Goal: Task Accomplishment & Management: Complete application form

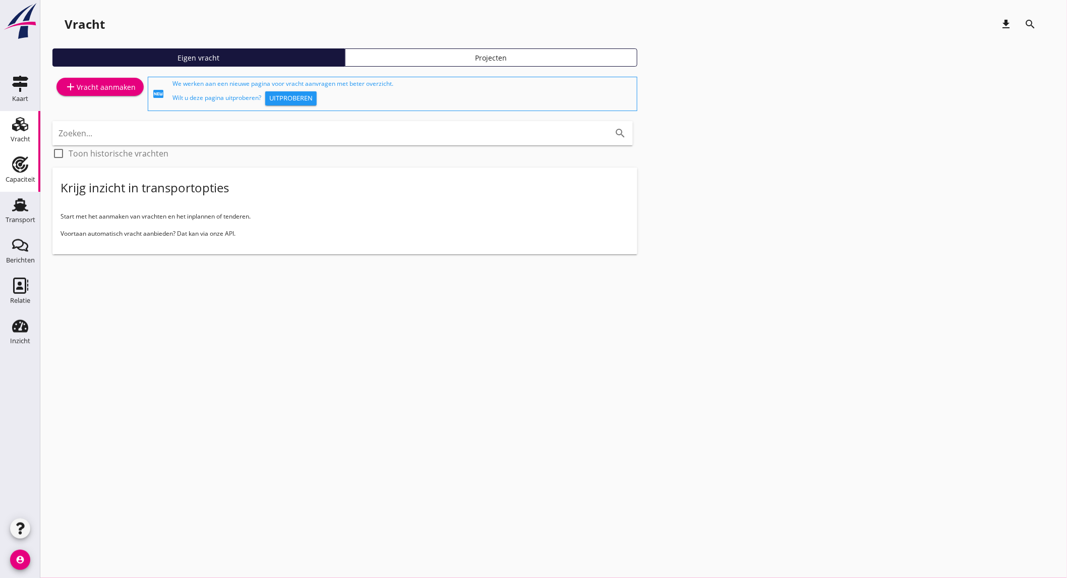
click at [18, 180] on div "Capaciteit" at bounding box center [21, 179] width 30 height 7
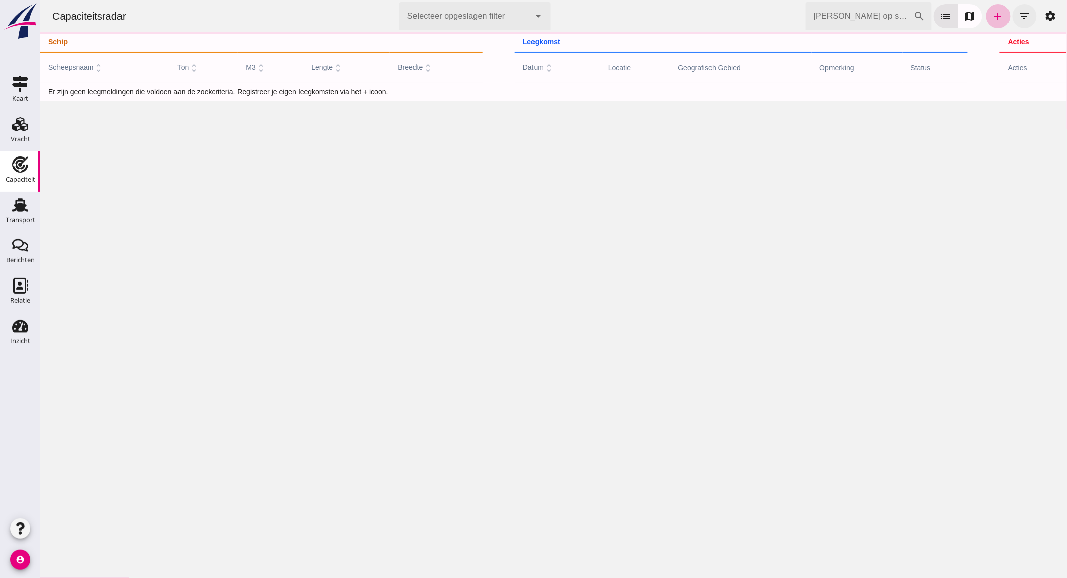
click at [1012, 12] on button "filter_list" at bounding box center [1024, 16] width 24 height 24
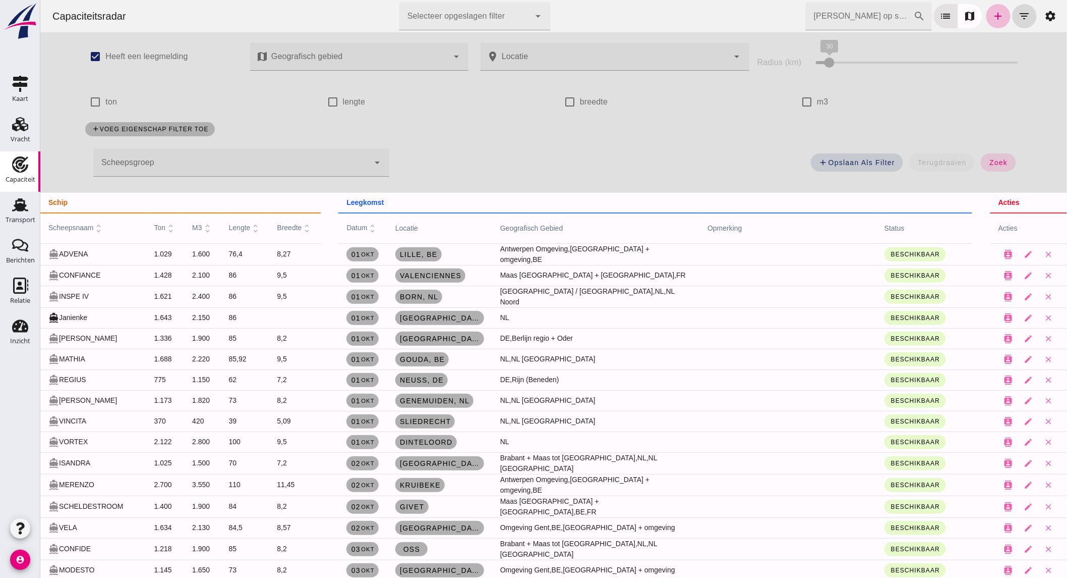
click at [108, 95] on label "ton" at bounding box center [111, 102] width 12 height 28
click at [105, 95] on input "ton" at bounding box center [95, 102] width 20 height 20
checkbox input "true"
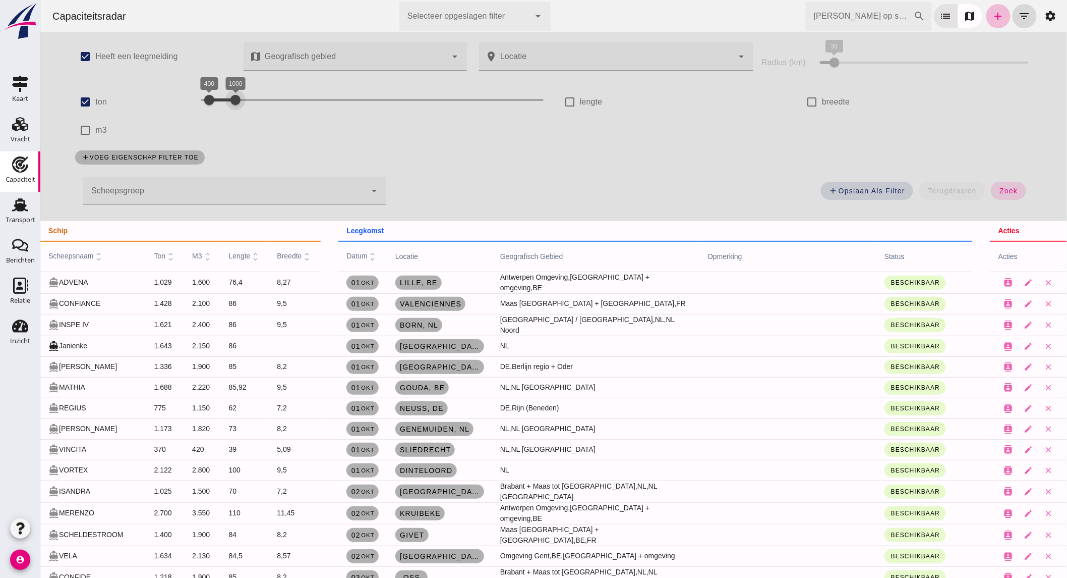
drag, startPoint x: 463, startPoint y: 99, endPoint x: 223, endPoint y: 93, distance: 239.2
click at [225, 93] on div at bounding box center [235, 100] width 20 height 20
click at [1001, 185] on button "zoek" at bounding box center [1008, 191] width 35 height 18
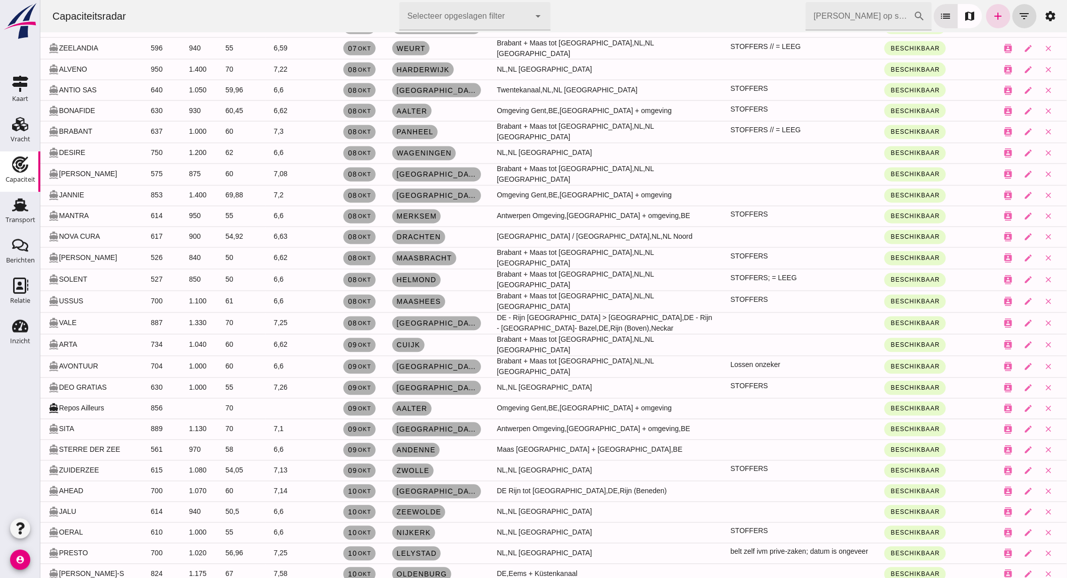
scroll to position [728, 0]
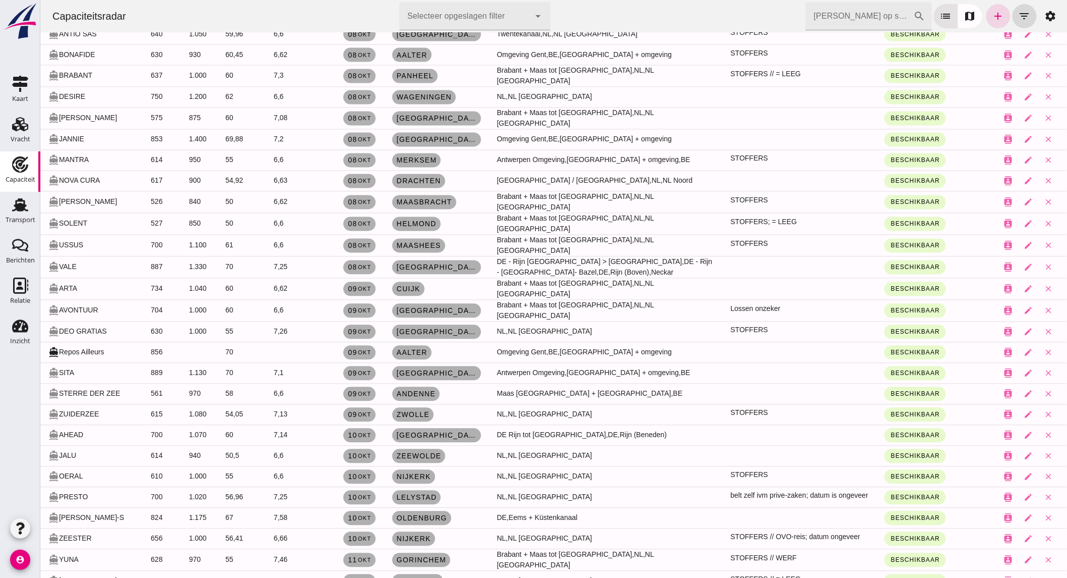
drag, startPoint x: 260, startPoint y: 424, endPoint x: 303, endPoint y: 445, distance: 47.4
click at [303, 445] on td "6,6" at bounding box center [290, 455] width 51 height 21
click at [13, 133] on div "Vracht" at bounding box center [21, 139] width 20 height 14
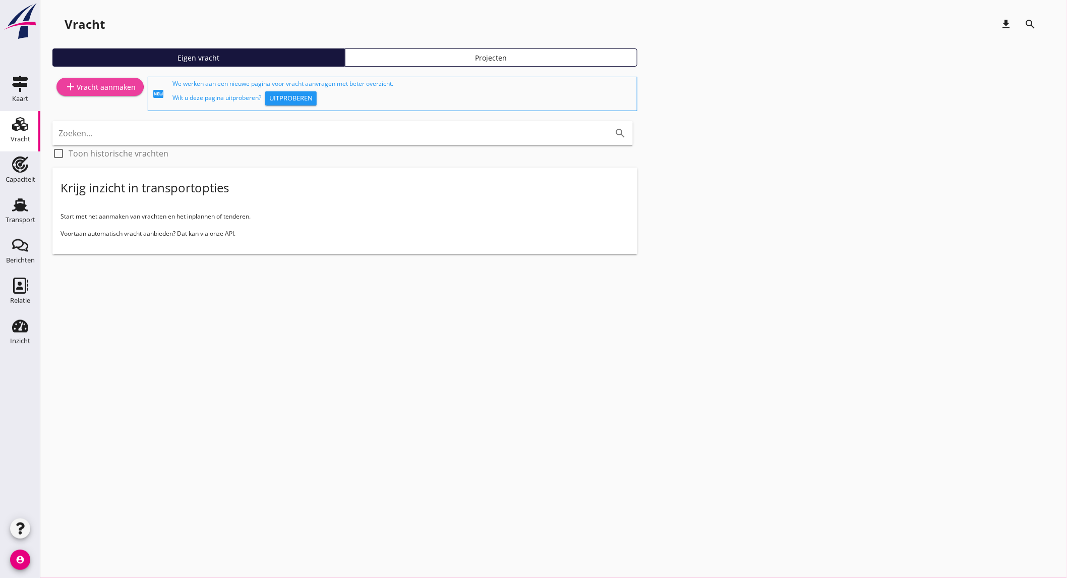
click at [114, 88] on div "add Vracht aanmaken" at bounding box center [100, 87] width 71 height 12
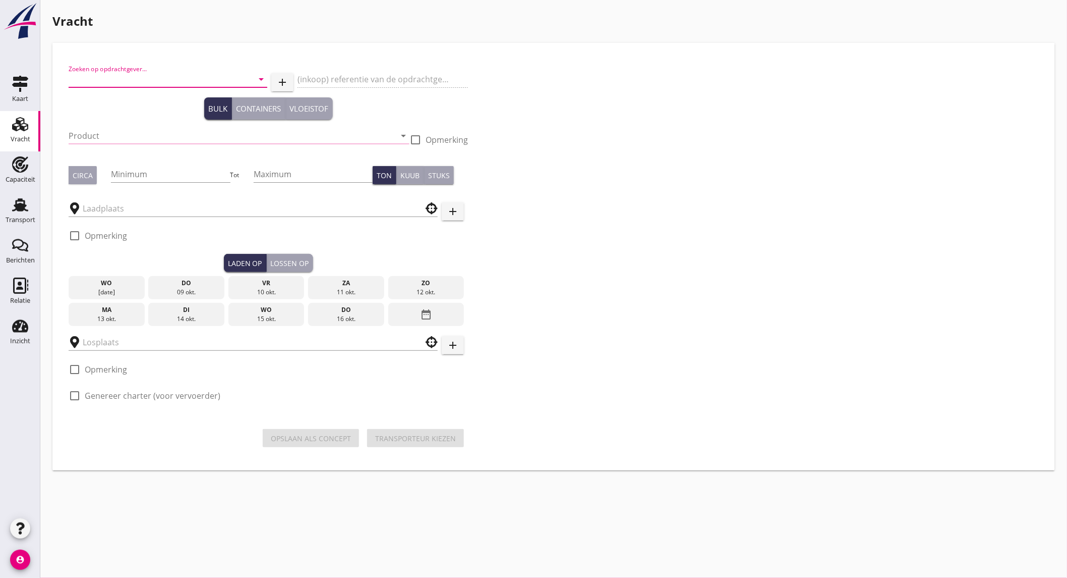
click at [169, 81] on input "Zoeken op opdrachtgever..." at bounding box center [154, 79] width 171 height 16
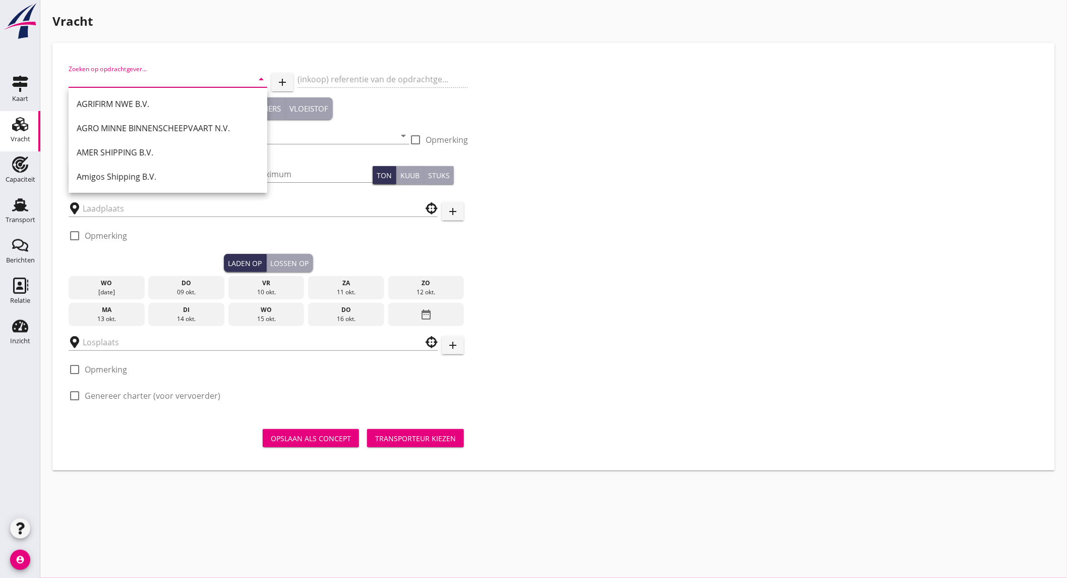
drag, startPoint x: 17, startPoint y: 203, endPoint x: 569, endPoint y: 44, distance: 573.9
click at [17, 203] on icon "Transport" at bounding box center [20, 205] width 16 height 16
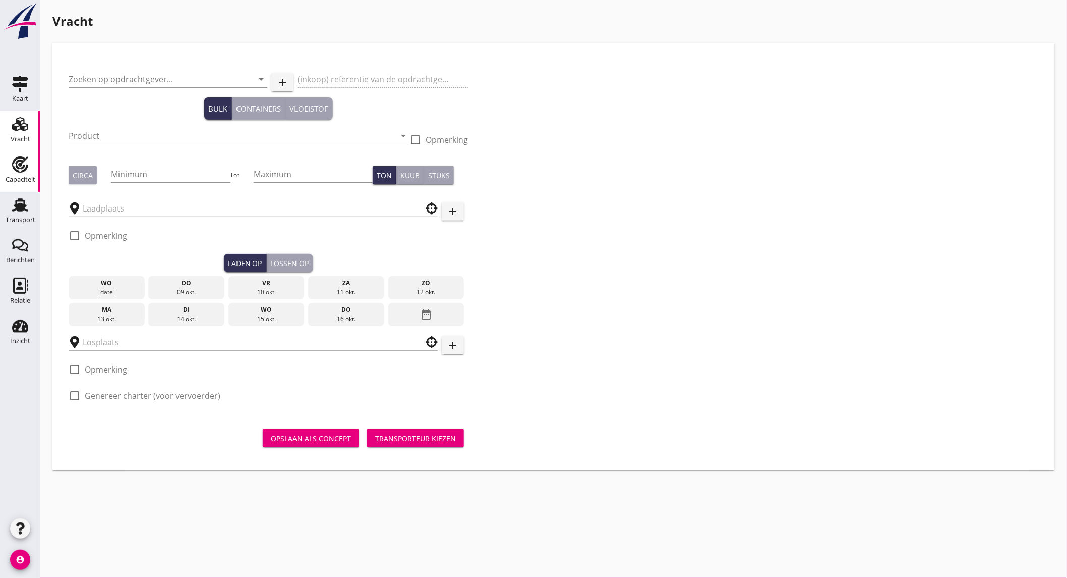
drag, startPoint x: 523, startPoint y: 47, endPoint x: 24, endPoint y: 175, distance: 515.1
click at [24, 175] on div "Capaciteit" at bounding box center [21, 180] width 30 height 14
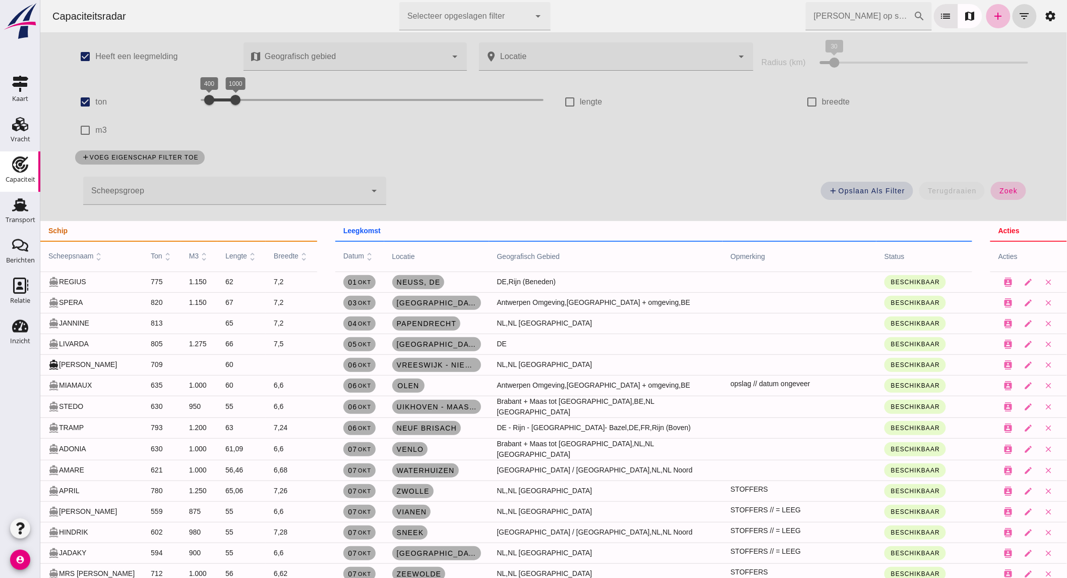
click at [1012, 193] on span "zoek" at bounding box center [1008, 191] width 19 height 8
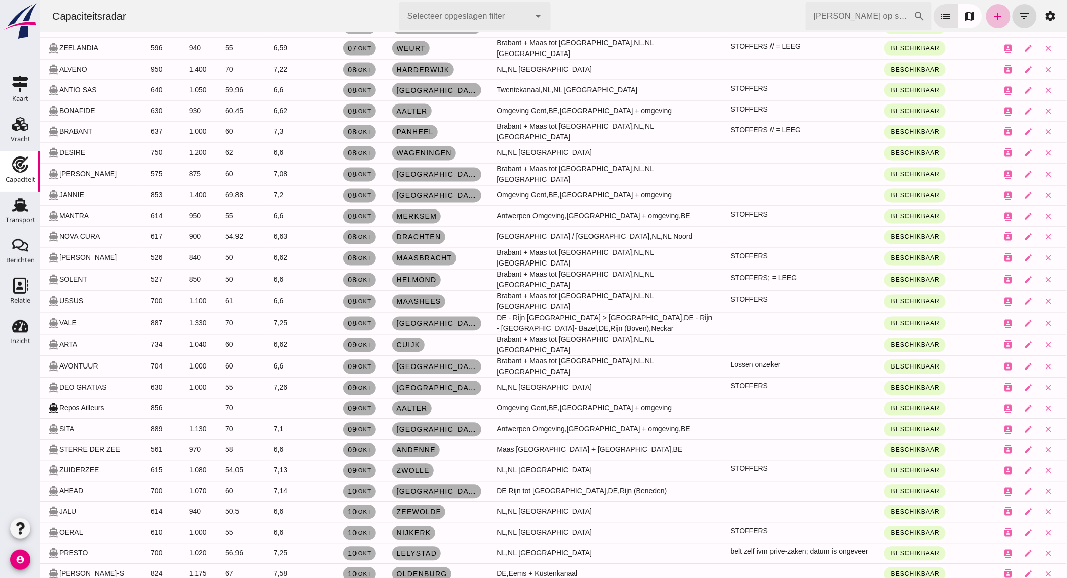
scroll to position [616, 0]
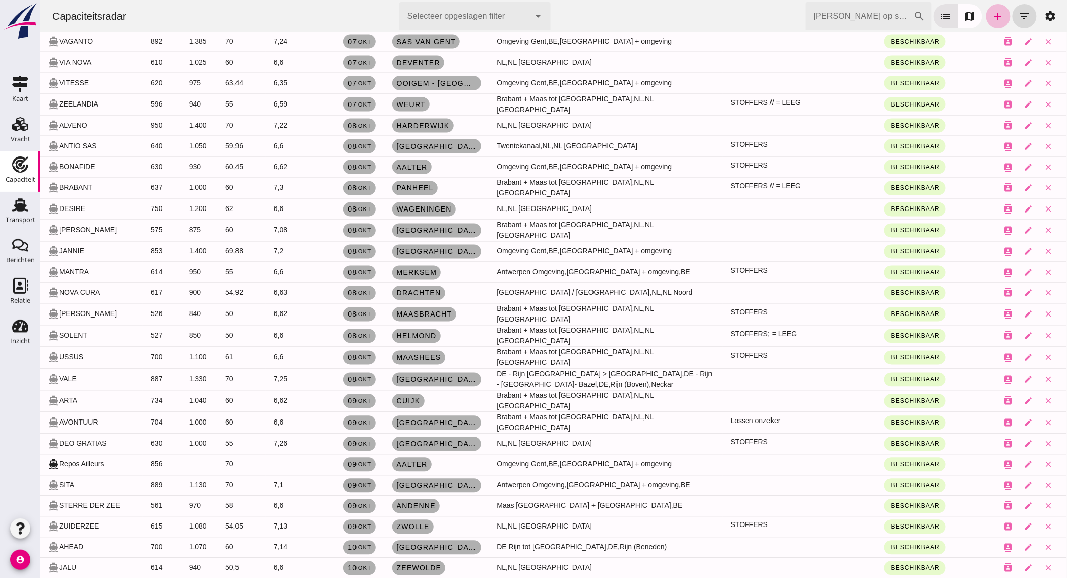
click at [357, 482] on small "okt" at bounding box center [364, 485] width 14 height 6
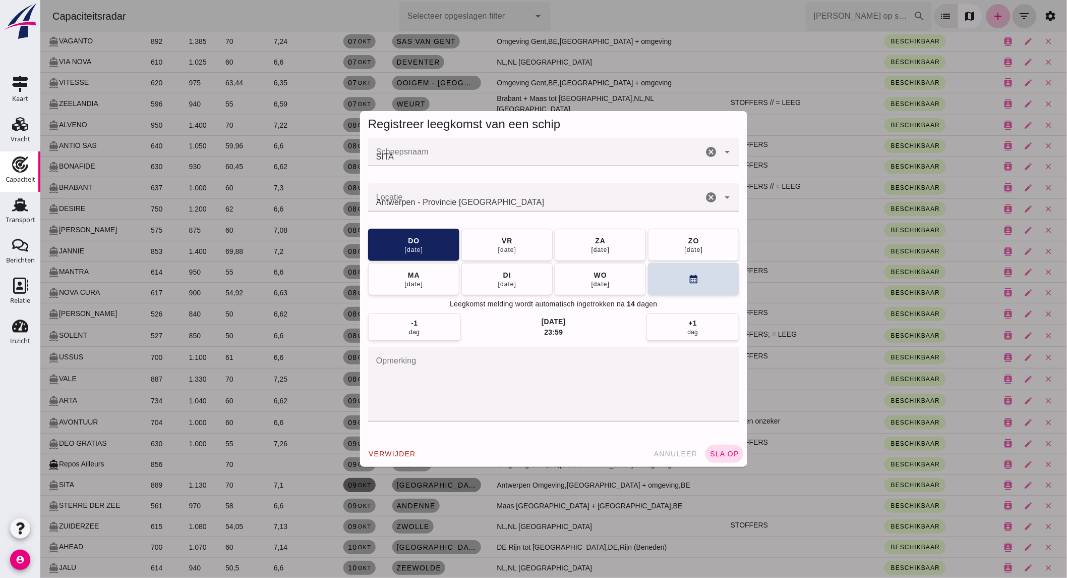
scroll to position [0, 0]
click at [695, 279] on button "calendar_month" at bounding box center [693, 278] width 91 height 32
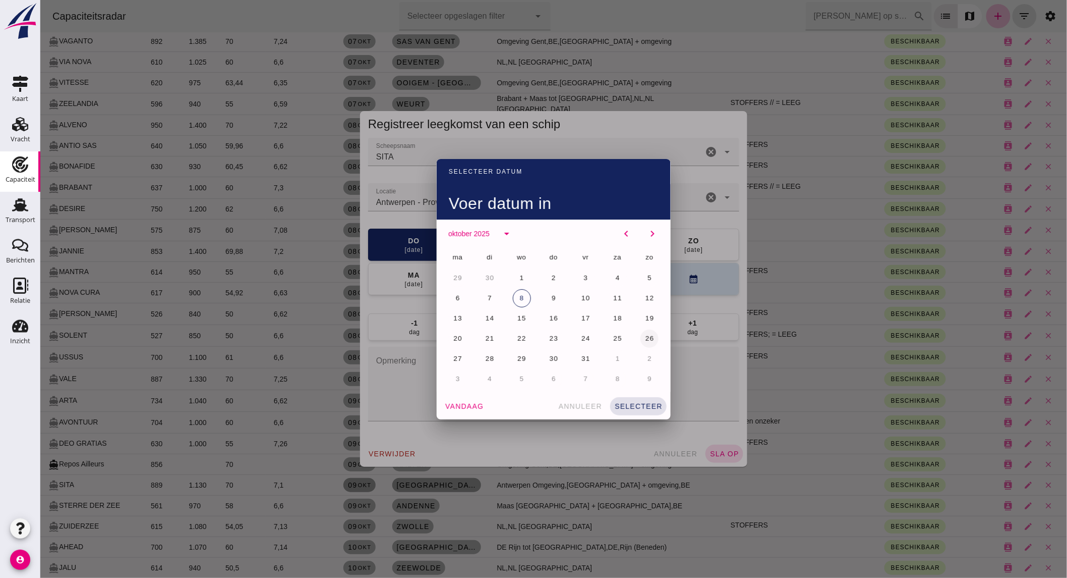
click at [645, 339] on span "26" at bounding box center [650, 338] width 10 height 8
click at [638, 407] on span "selecteer" at bounding box center [638, 406] width 48 height 8
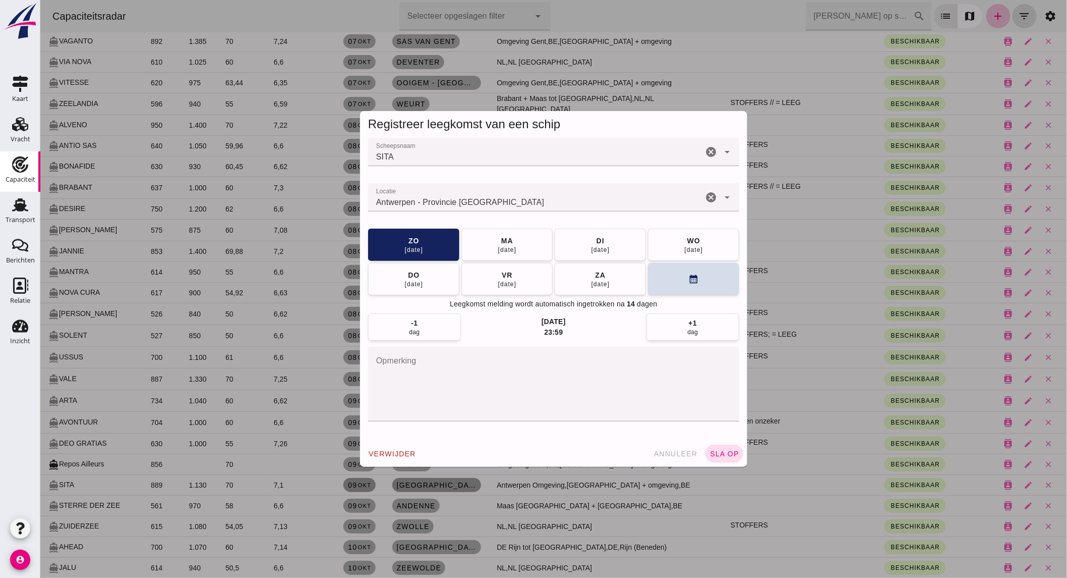
click at [552, 203] on input "Antwerpen - Provincie [GEOGRAPHIC_DATA]" at bounding box center [535, 202] width 335 height 12
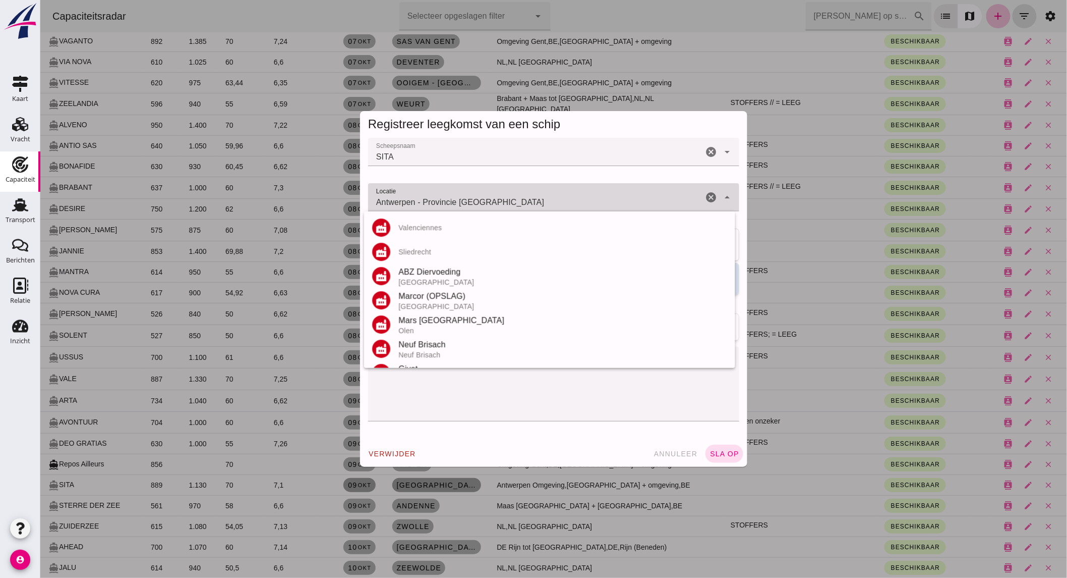
click at [552, 203] on input "Antwerpen - Provincie [GEOGRAPHIC_DATA]" at bounding box center [535, 202] width 335 height 12
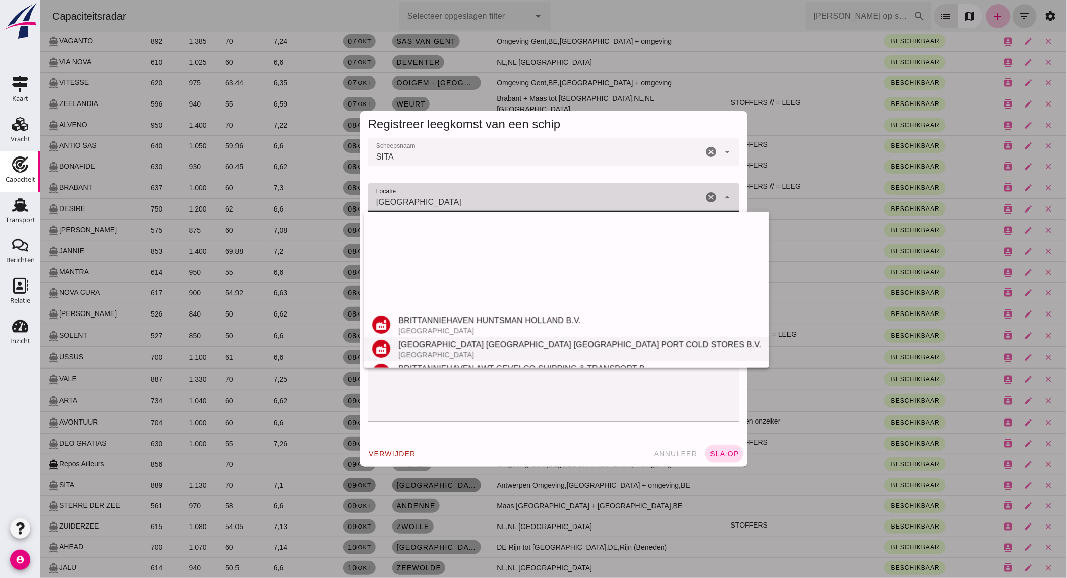
scroll to position [214, 0]
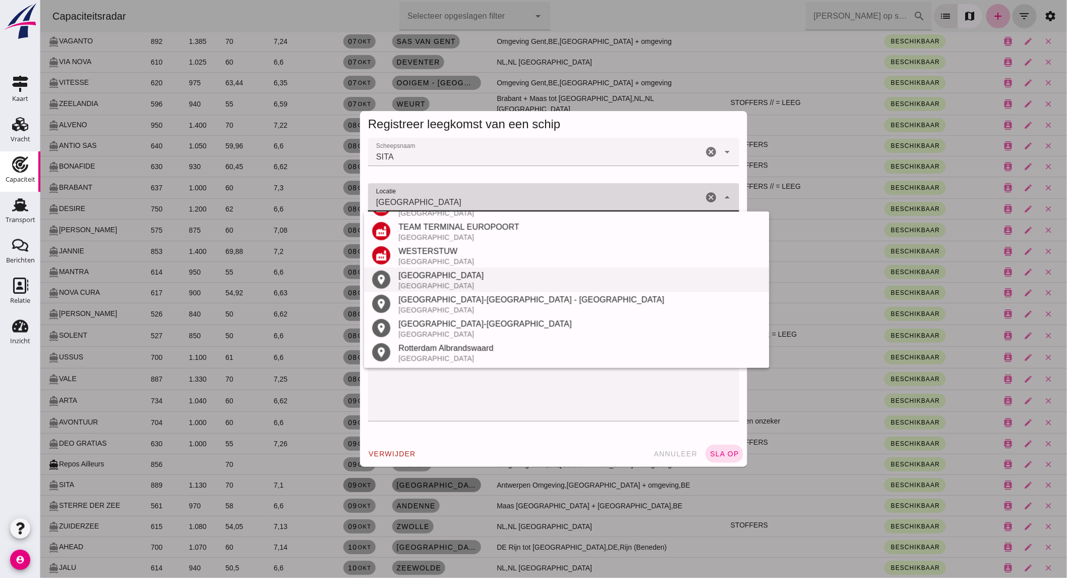
click at [439, 279] on div "[GEOGRAPHIC_DATA]" at bounding box center [579, 275] width 363 height 12
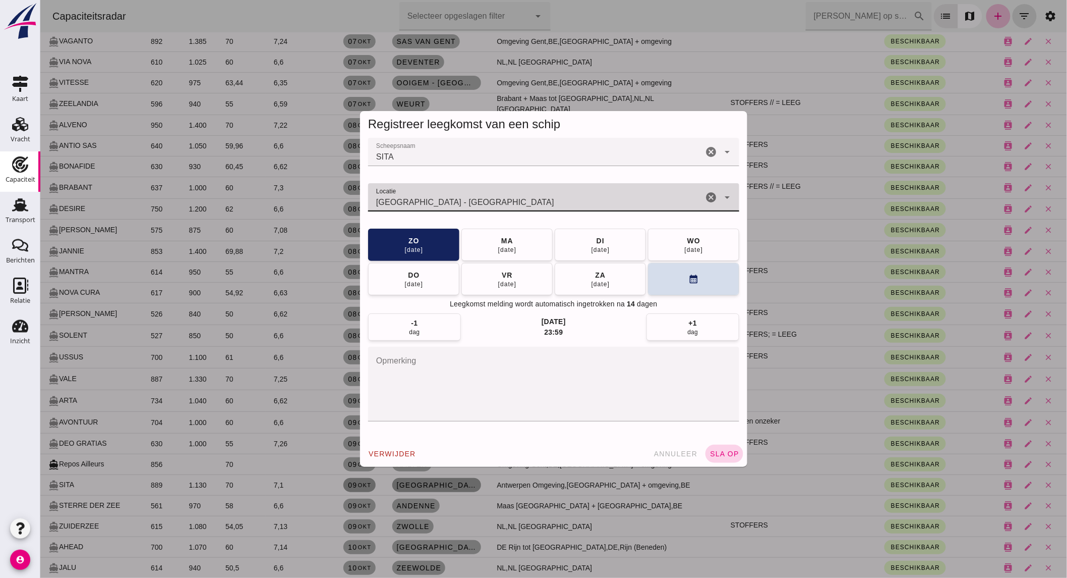
type input "[GEOGRAPHIC_DATA] - [GEOGRAPHIC_DATA]"
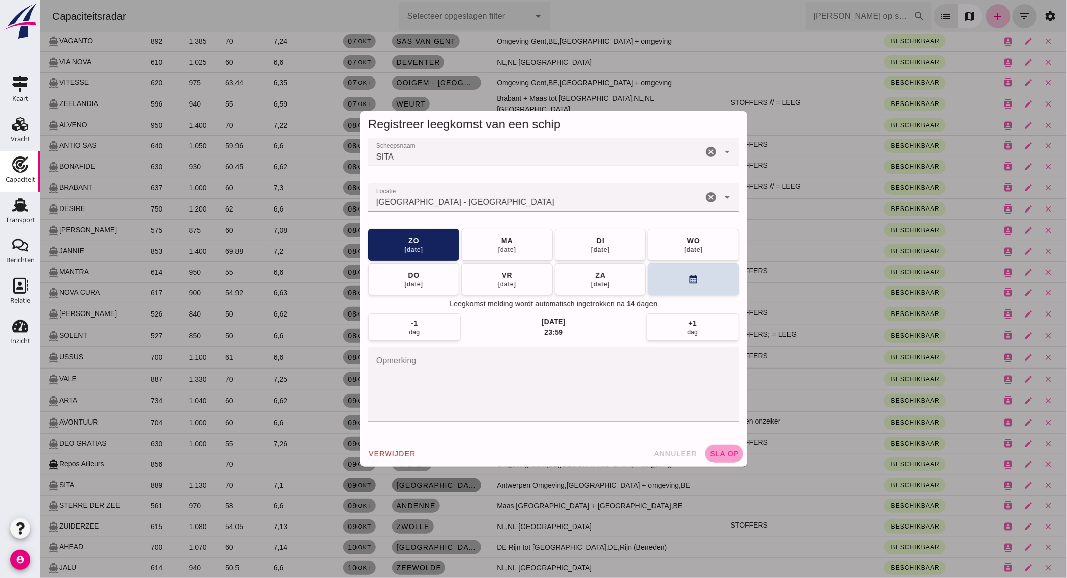
click at [712, 450] on span "sla op" at bounding box center [724, 453] width 30 height 8
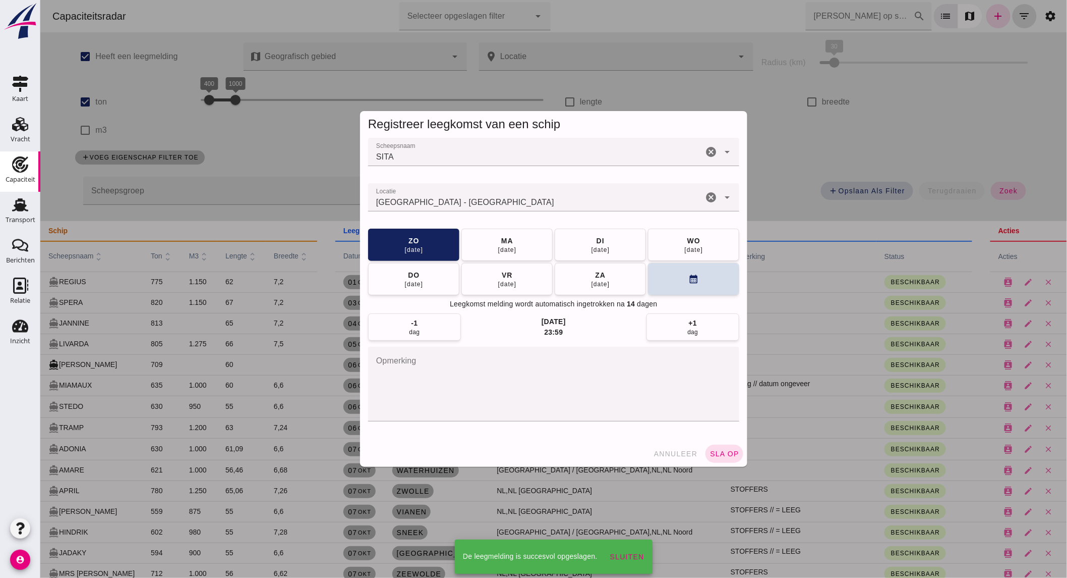
scroll to position [616, 0]
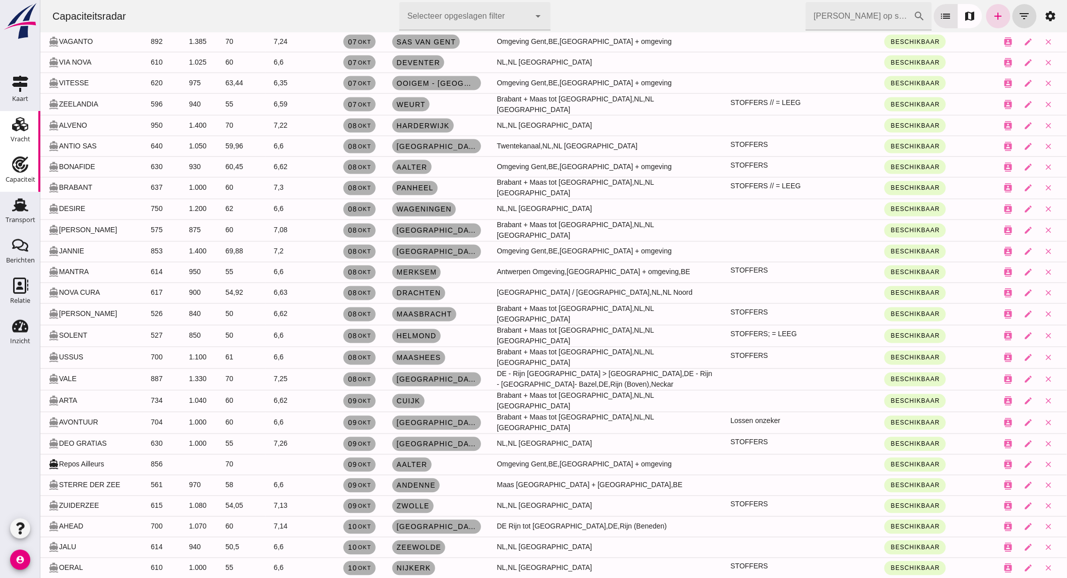
drag, startPoint x: 24, startPoint y: 125, endPoint x: 37, endPoint y: 119, distance: 14.2
click at [24, 125] on icon "Vracht" at bounding box center [20, 124] width 16 height 16
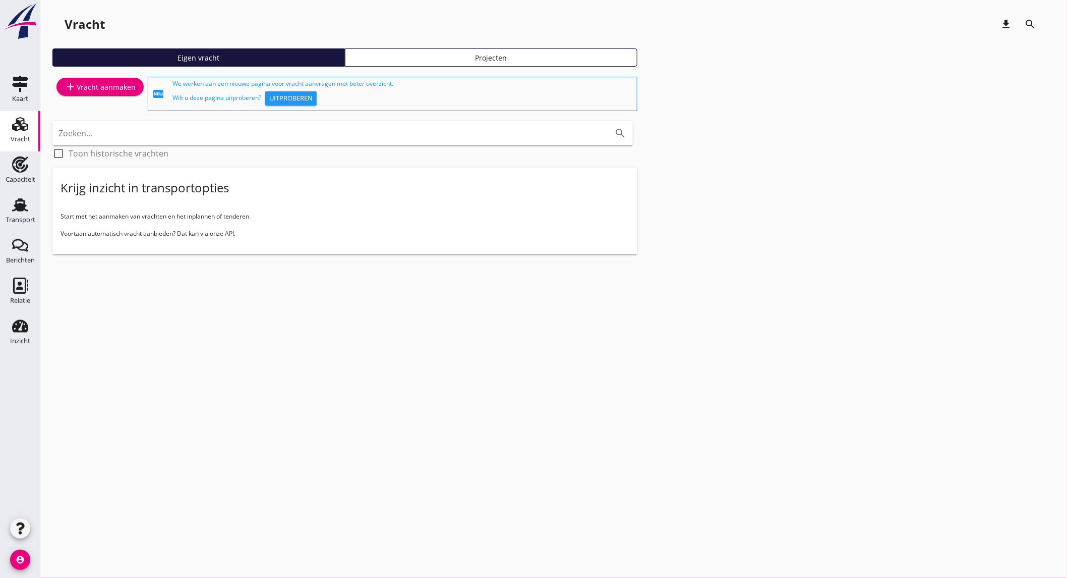
click at [133, 87] on div "add Vracht aanmaken" at bounding box center [100, 87] width 71 height 12
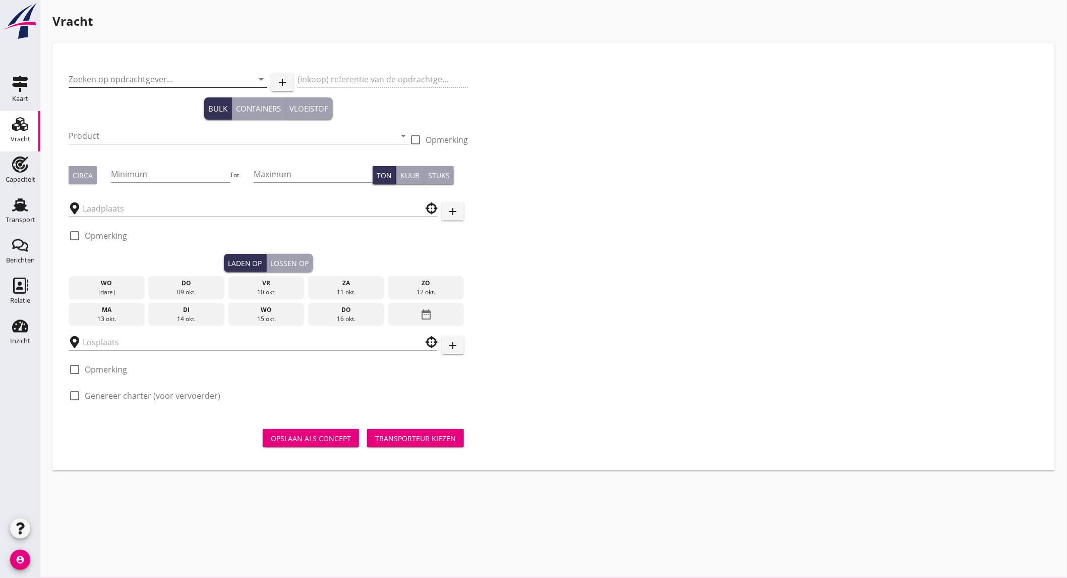
click at [148, 83] on input "Zoeken op opdrachtgever..." at bounding box center [154, 79] width 171 height 16
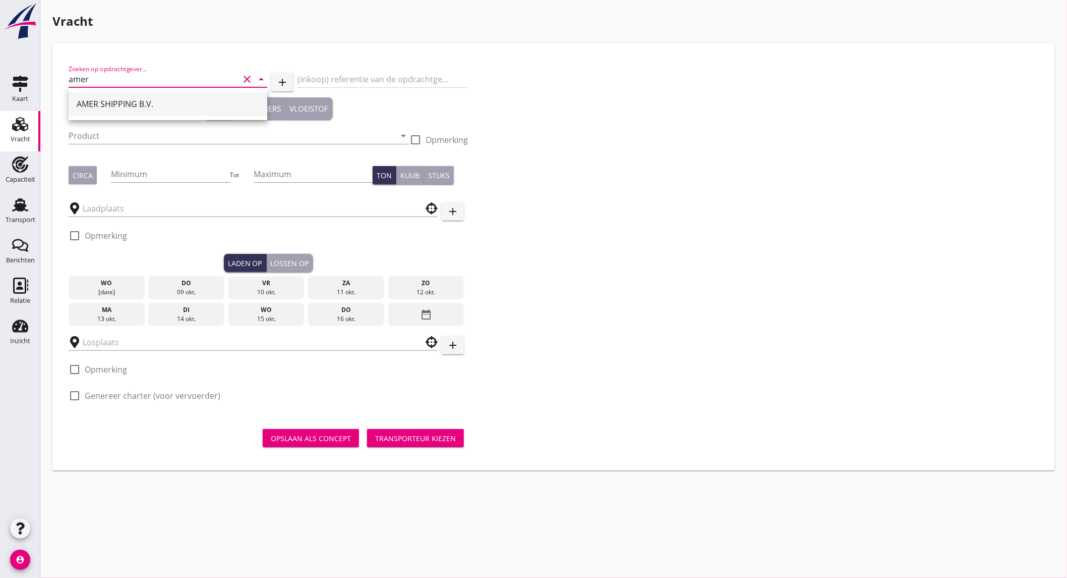
click at [135, 95] on div "AMER SHIPPING B.V." at bounding box center [168, 104] width 183 height 24
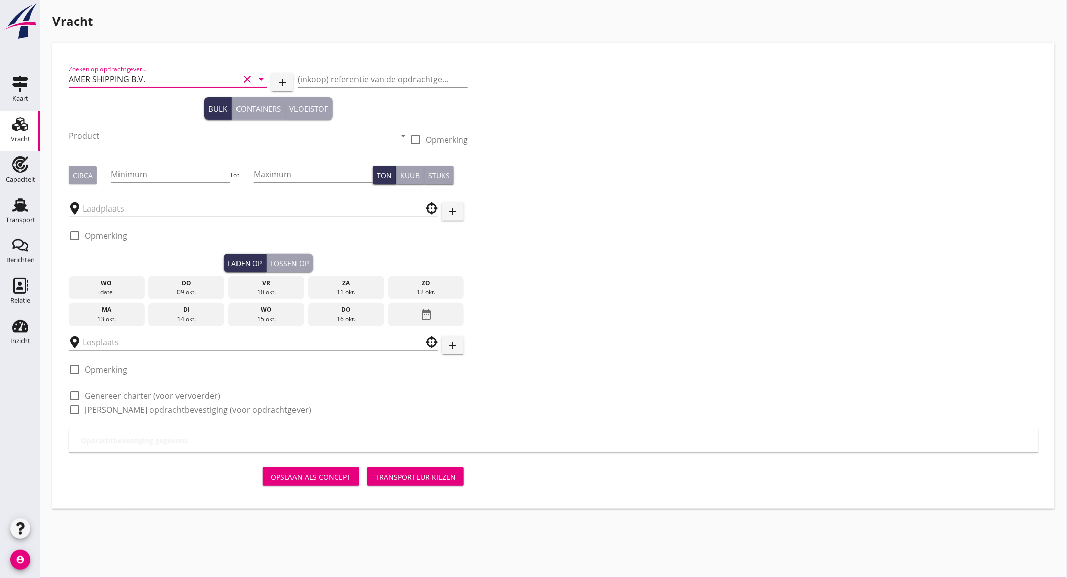
type input "AMER SHIPPING B.V."
click at [129, 137] on input "Product" at bounding box center [232, 136] width 327 height 16
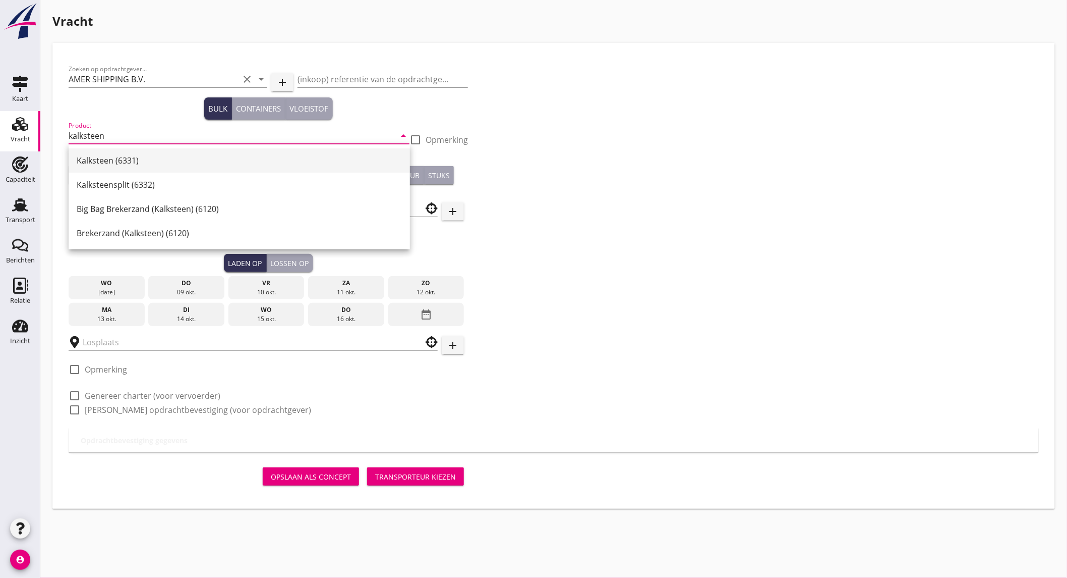
click at [118, 161] on div "Kalksteen (6331)" at bounding box center [239, 160] width 325 height 12
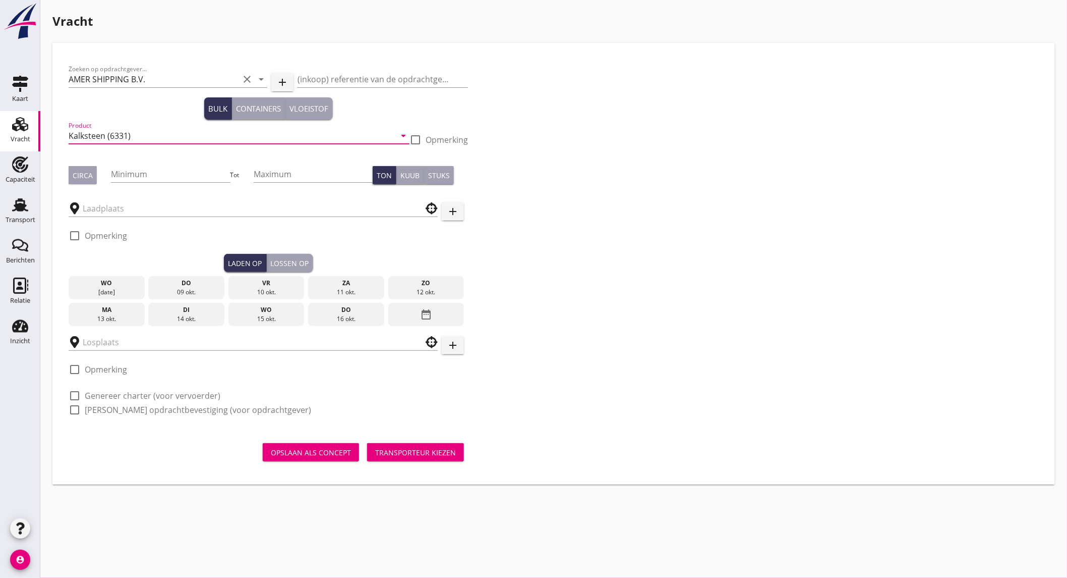
type input "Kalksteen (6331)"
click at [89, 173] on div "Circa" at bounding box center [83, 175] width 20 height 11
click at [177, 176] on input "Minimum" at bounding box center [170, 174] width 119 height 16
type input "550"
click at [157, 212] on input "text" at bounding box center [246, 208] width 327 height 16
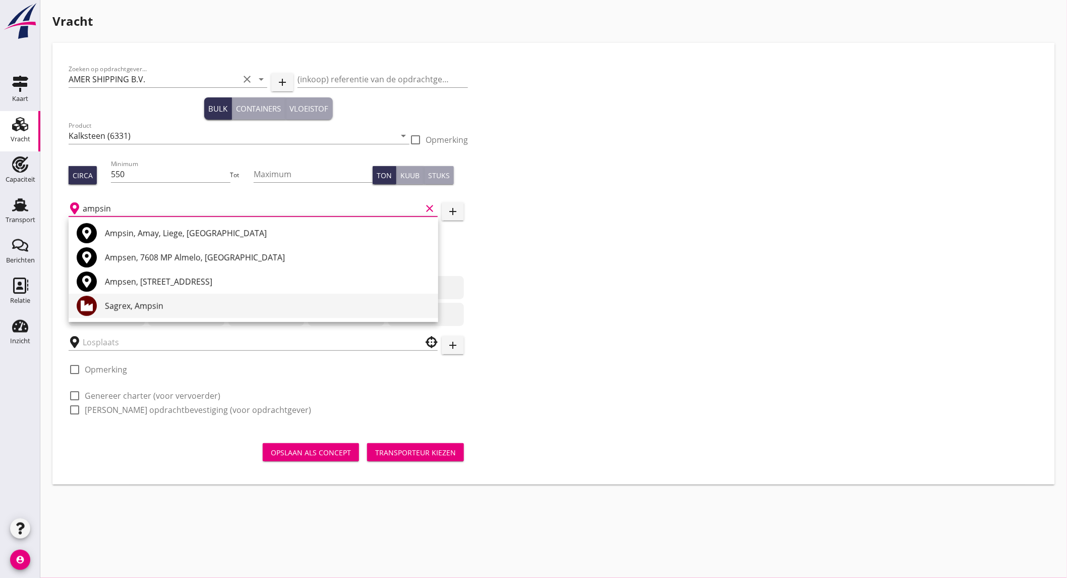
click at [168, 301] on div "Sagrex, Ampsin" at bounding box center [267, 306] width 325 height 12
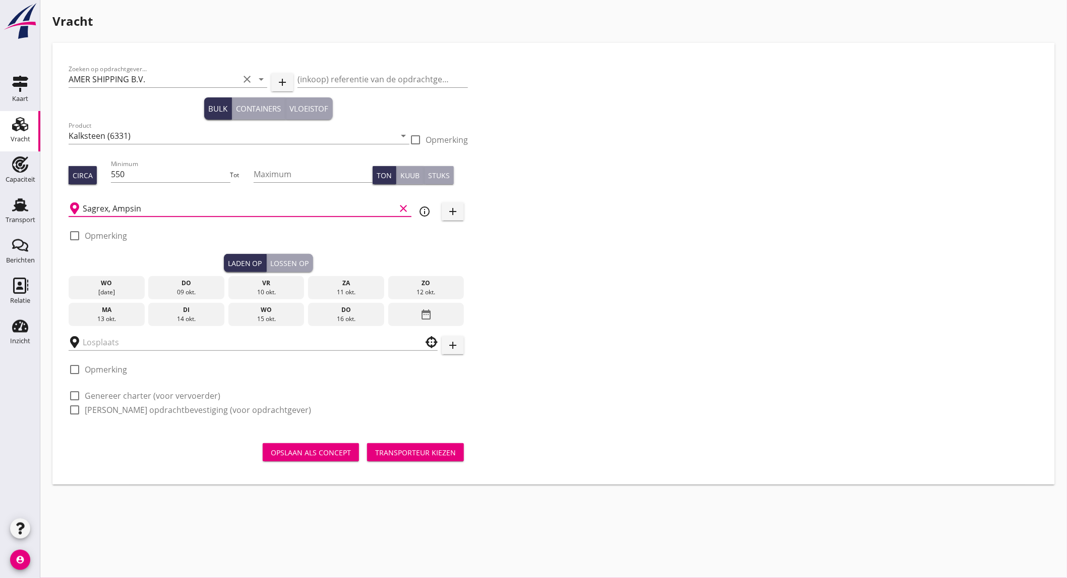
type input "Sagrex, Ampsin"
click at [426, 211] on icon "info_outline" at bounding box center [425, 211] width 12 height 12
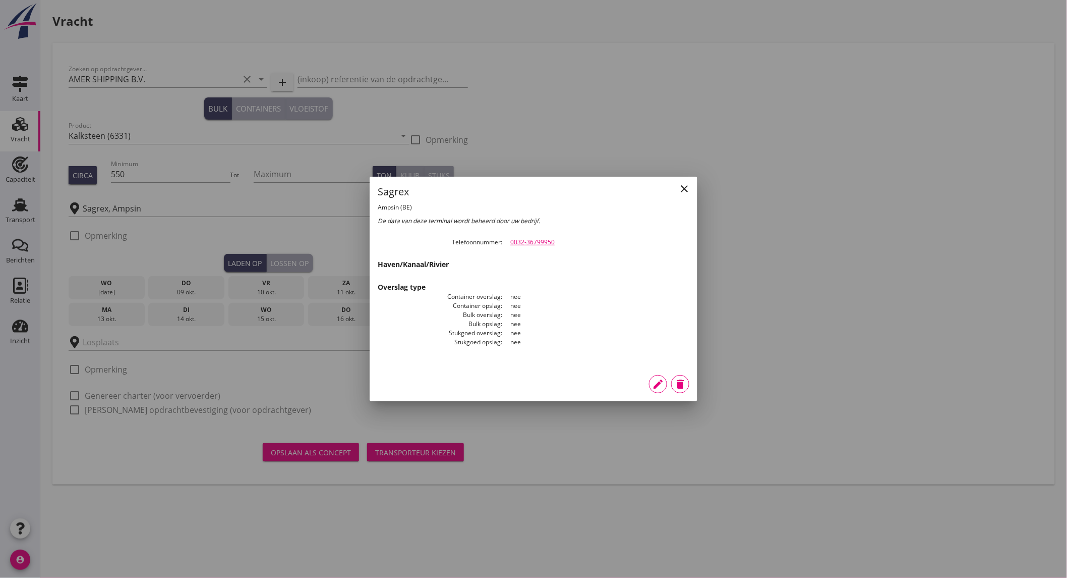
click at [687, 187] on icon "close" at bounding box center [684, 189] width 12 height 12
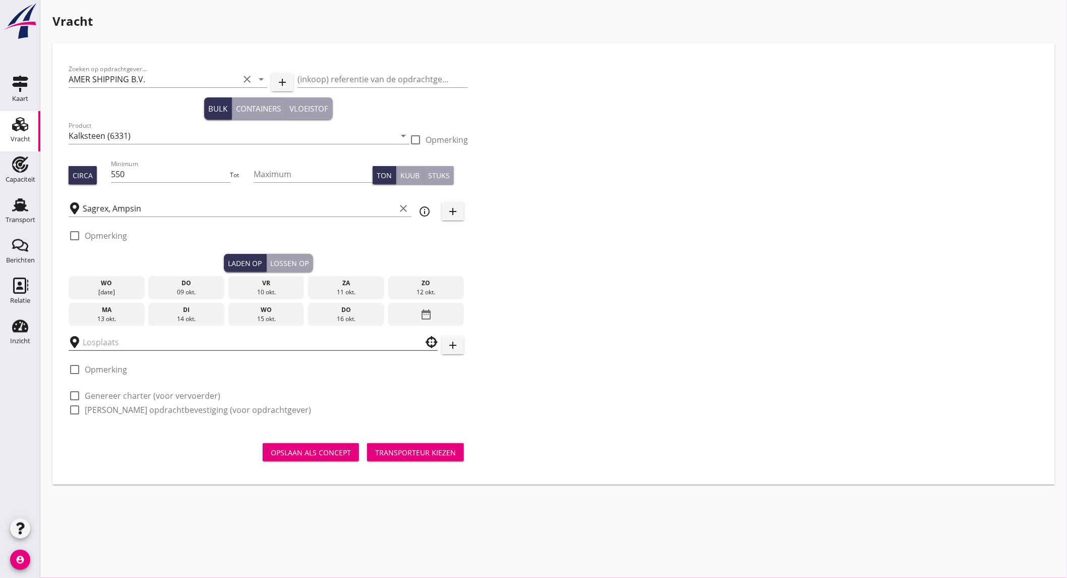
click at [192, 338] on input "text" at bounding box center [246, 342] width 327 height 16
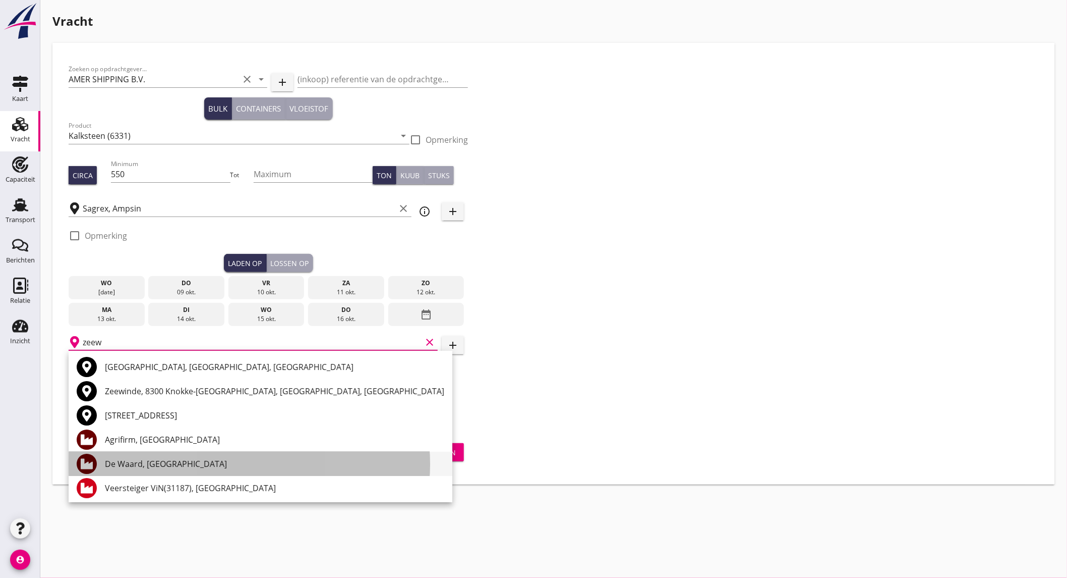
click at [178, 462] on div "De Waard, [GEOGRAPHIC_DATA]" at bounding box center [274, 464] width 339 height 12
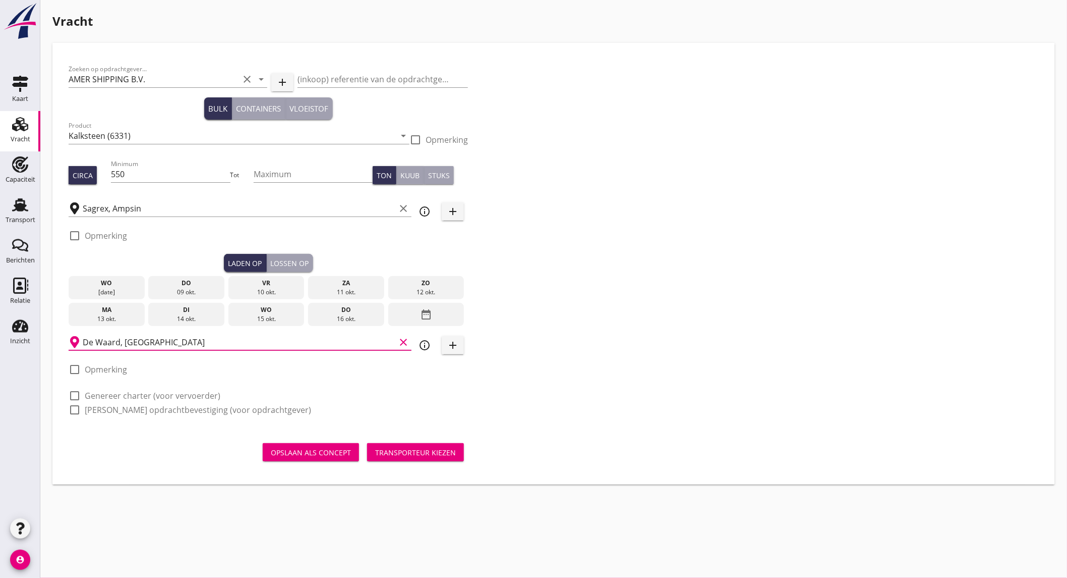
type input "De Waard, [GEOGRAPHIC_DATA]"
click at [123, 318] on div "13 okt." at bounding box center [106, 318] width 71 height 9
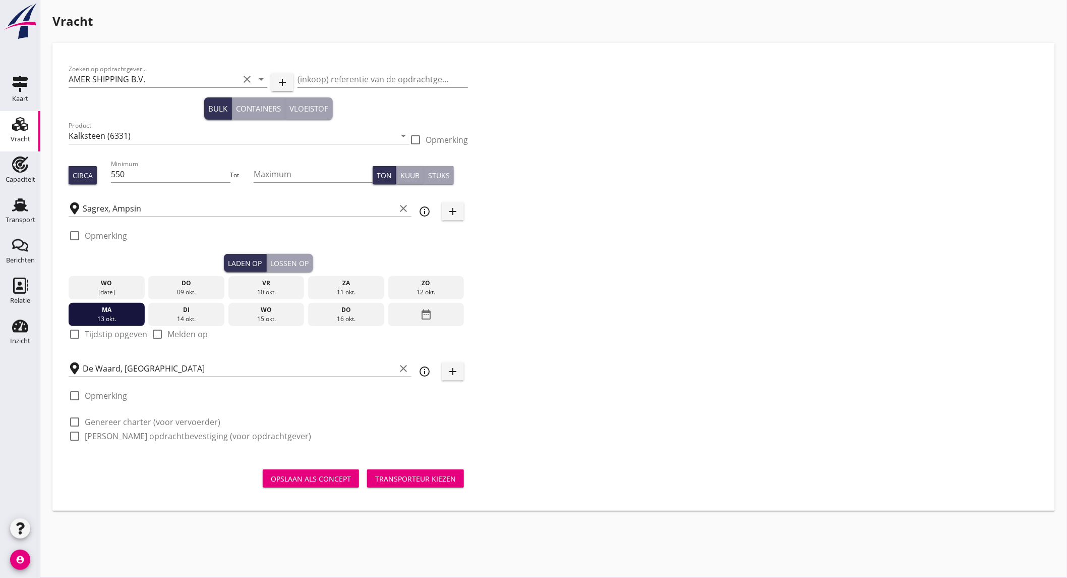
click at [103, 335] on label "Tijdstip opgeven" at bounding box center [116, 334] width 63 height 10
checkbox input "true"
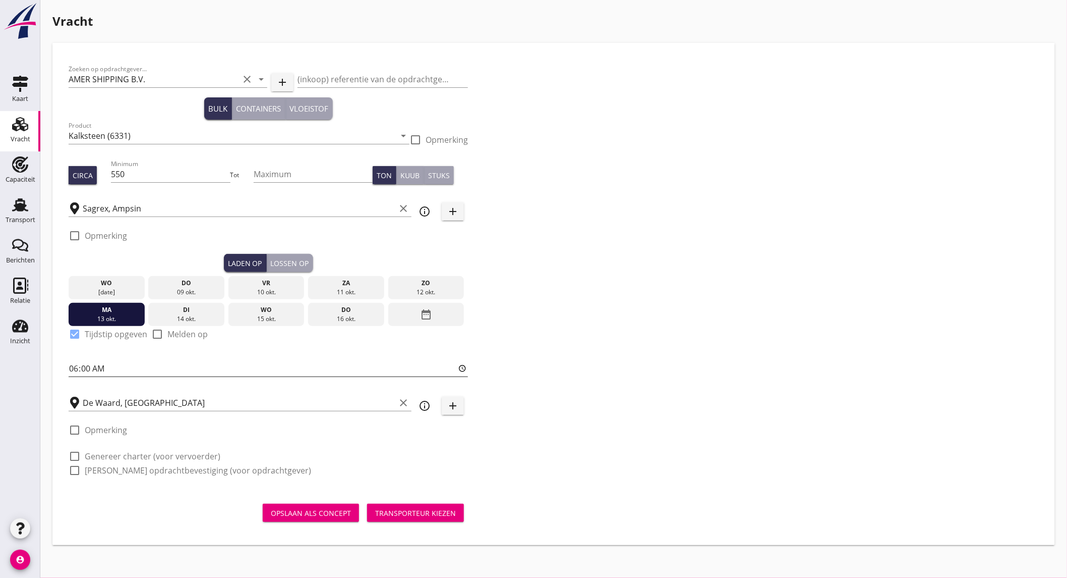
click at [110, 366] on input "06:00" at bounding box center [269, 368] width 400 height 16
type input "12:00"
click at [105, 460] on label "Genereer charter (voor vervoerder)" at bounding box center [153, 456] width 136 height 10
checkbox input "true"
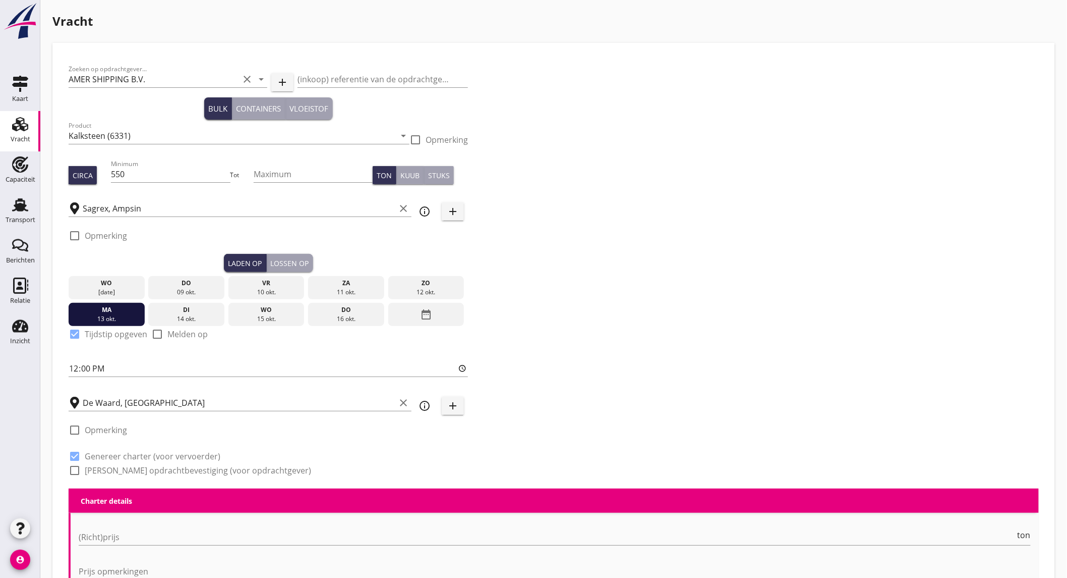
click at [109, 465] on label "[PERSON_NAME] opdrachtbevestiging (voor opdrachtgever)" at bounding box center [198, 470] width 226 height 10
checkbox input "true"
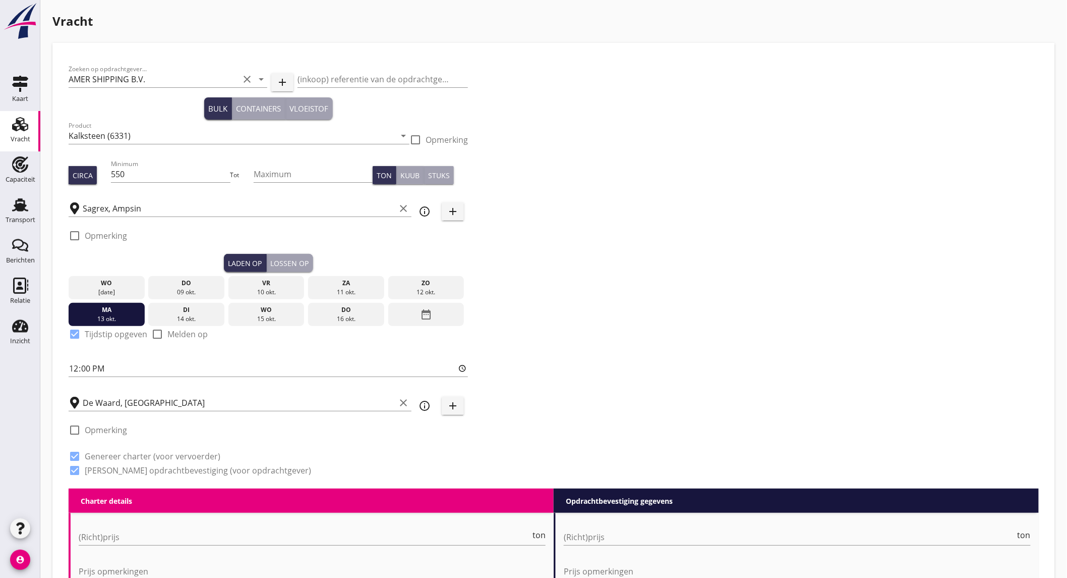
scroll to position [504, 0]
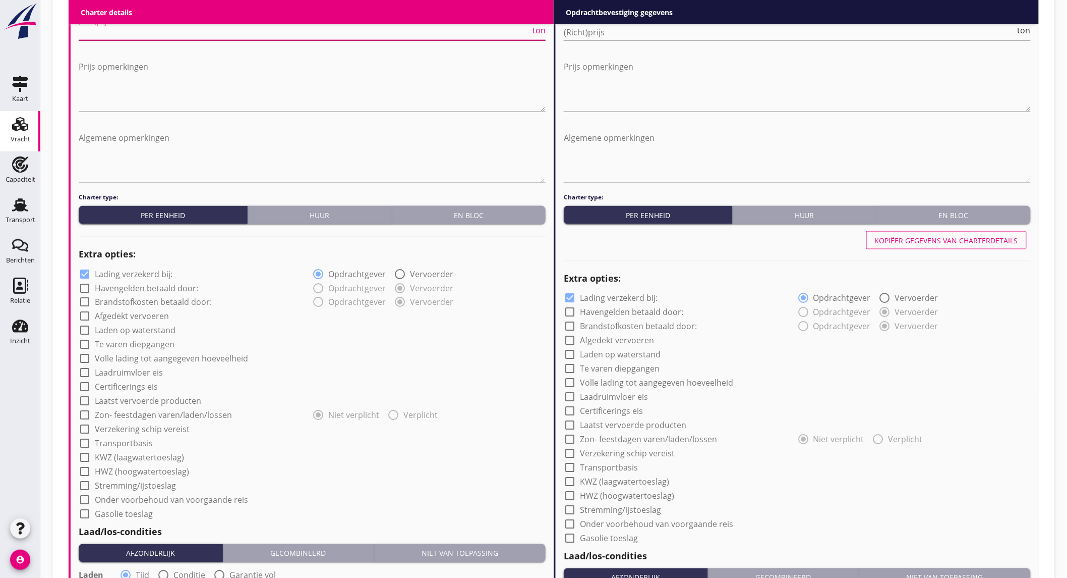
click at [280, 32] on input "(Richt)prijs" at bounding box center [305, 32] width 452 height 16
type input "7"
type input "7.5"
click at [639, 36] on input "(Richt)prijs" at bounding box center [790, 32] width 452 height 16
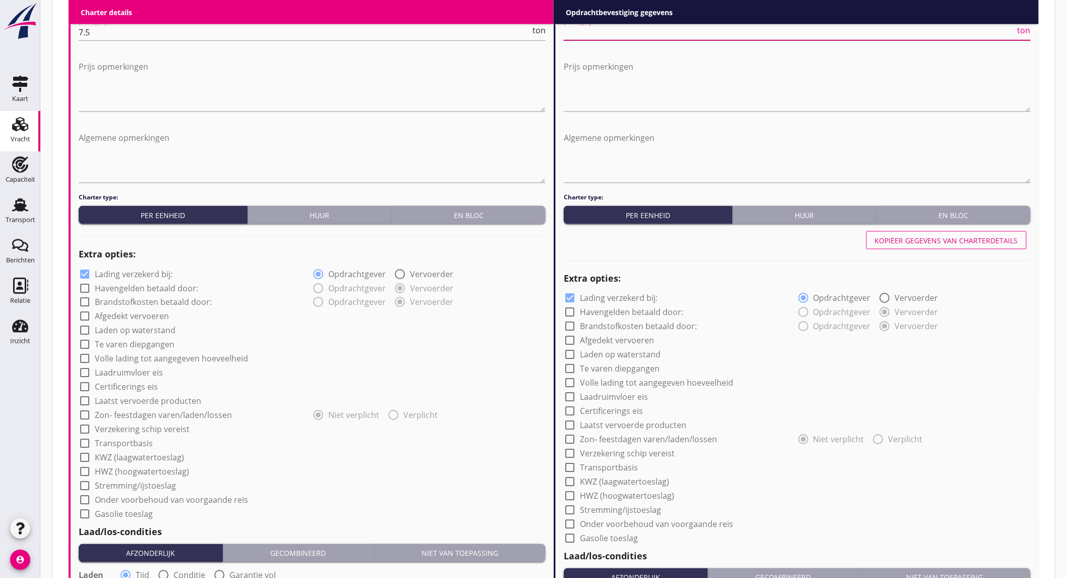
type input "7"
type input "7.5"
click at [123, 269] on label "Lading verzekerd bij:" at bounding box center [134, 274] width 78 height 10
checkbox input "false"
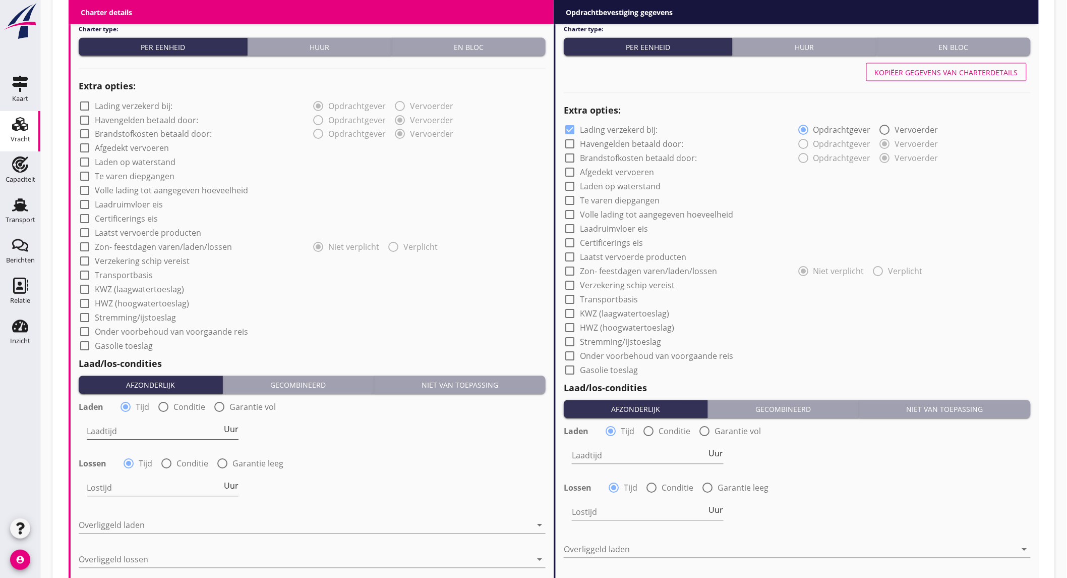
click at [171, 433] on input "Laadtijd" at bounding box center [154, 431] width 135 height 16
type input "24"
click at [160, 486] on input "Lostijd" at bounding box center [154, 488] width 135 height 16
type input "24"
click at [167, 524] on div at bounding box center [305, 525] width 453 height 16
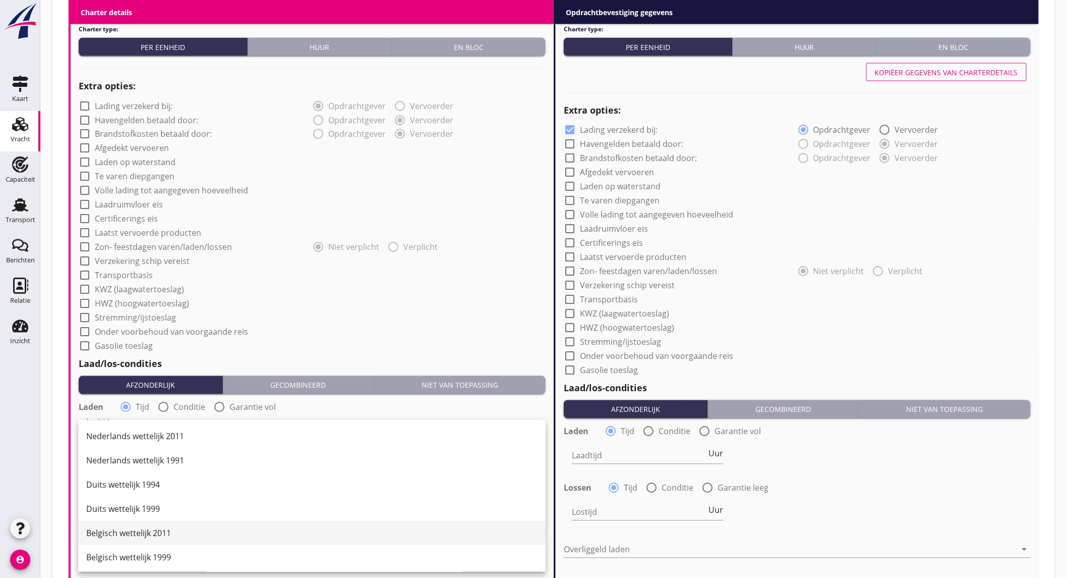
scroll to position [168, 0]
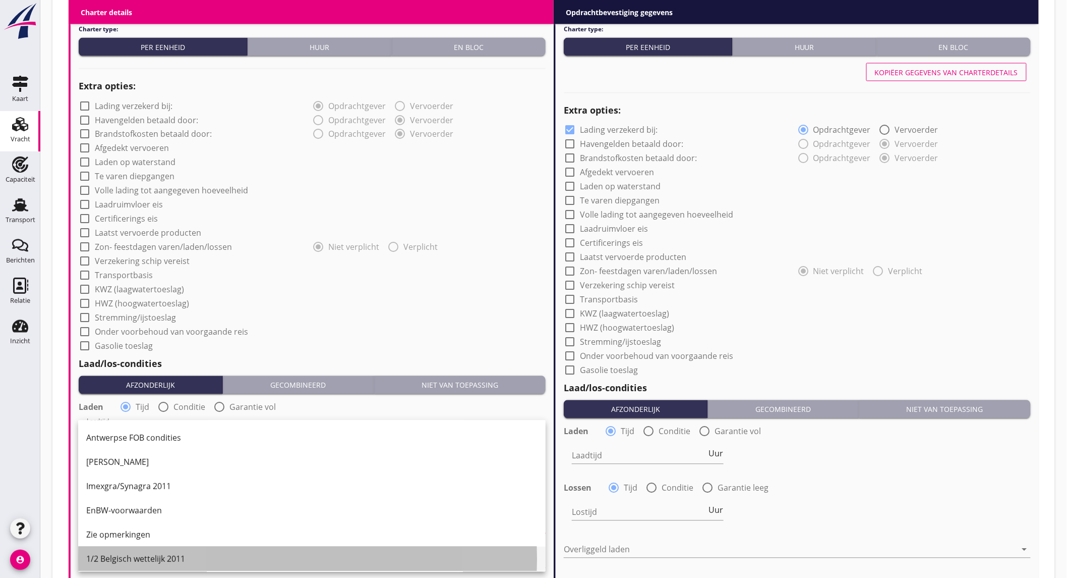
click at [145, 550] on div "1/2 Belgisch wettelijk 2011" at bounding box center [311, 559] width 451 height 24
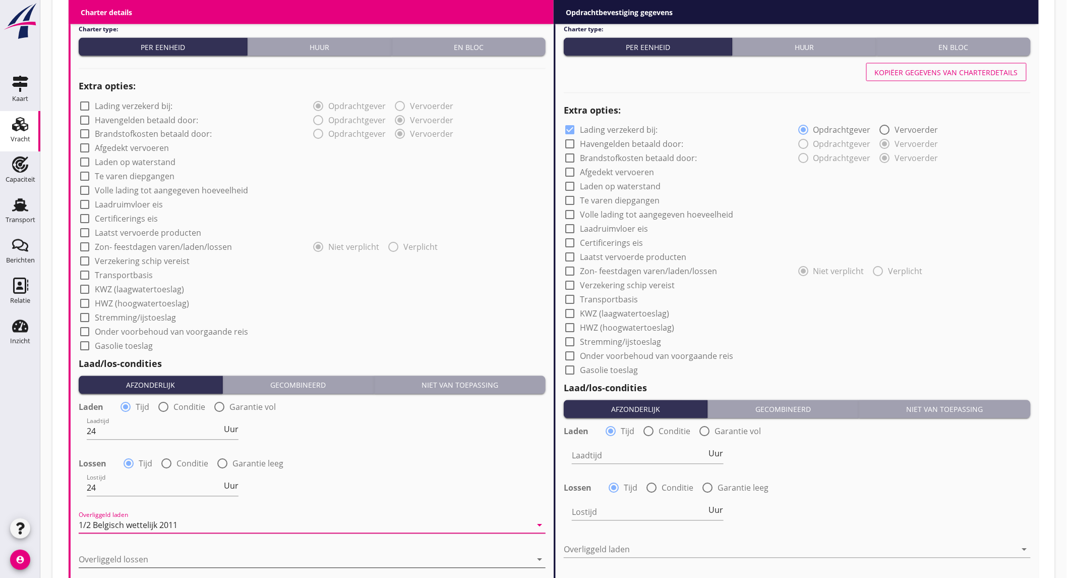
click at [144, 555] on div at bounding box center [305, 559] width 453 height 16
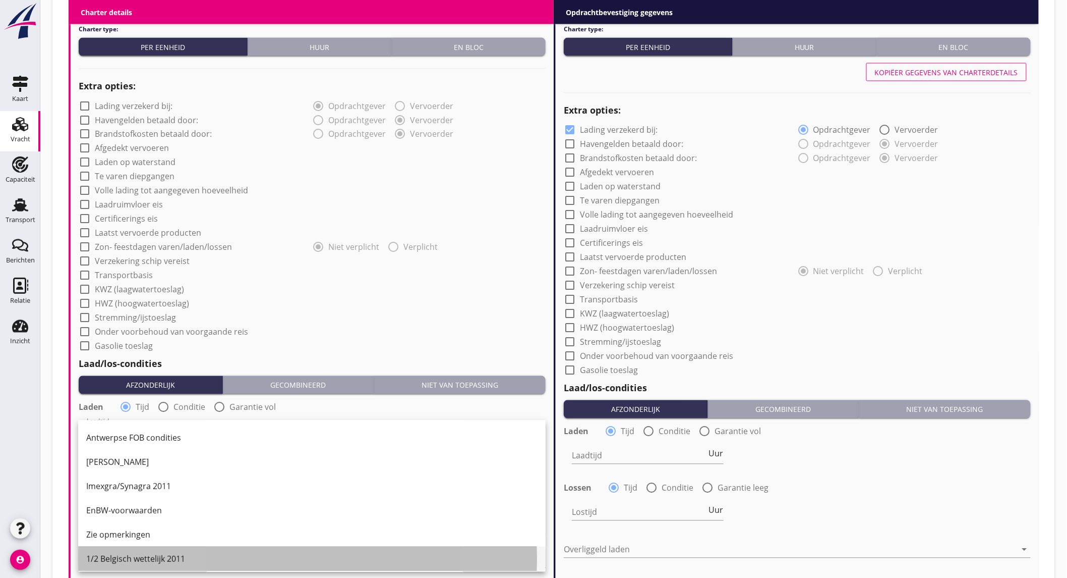
click at [151, 554] on div "1/2 Belgisch wettelijk 2011" at bounding box center [311, 559] width 451 height 12
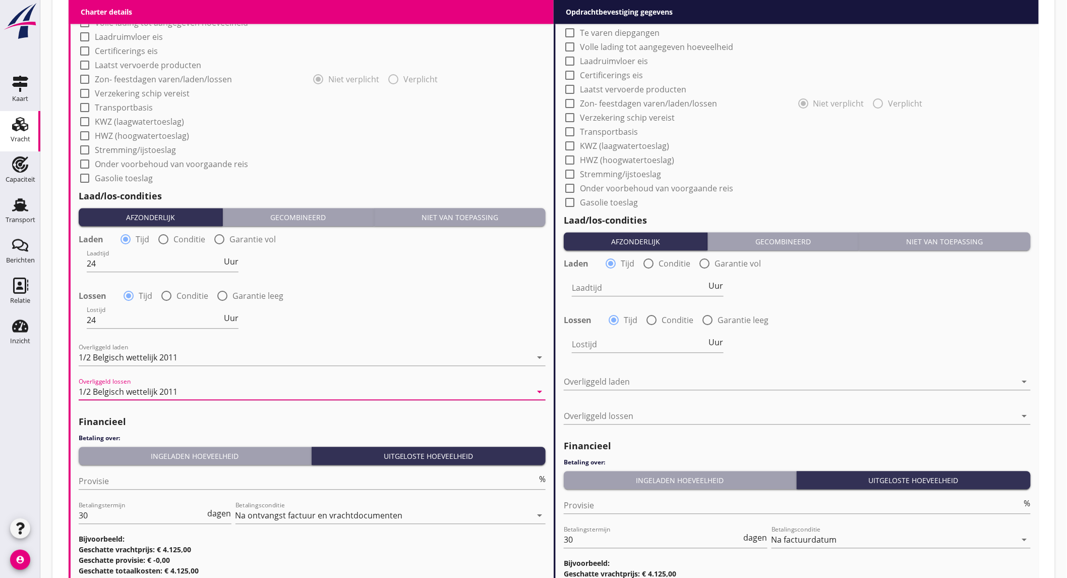
scroll to position [938, 0]
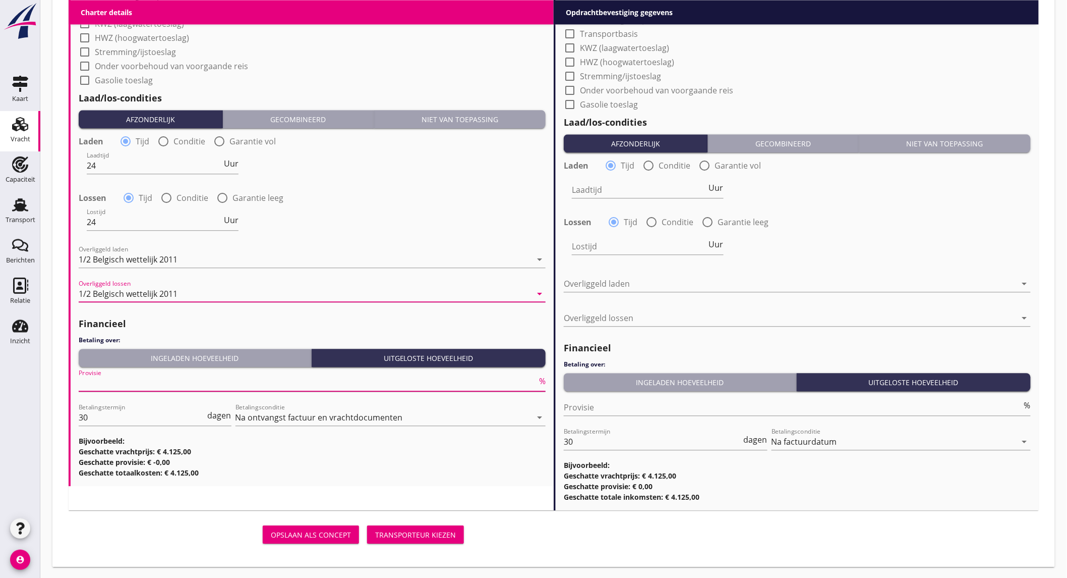
click at [178, 381] on input "Provisie" at bounding box center [308, 383] width 459 height 16
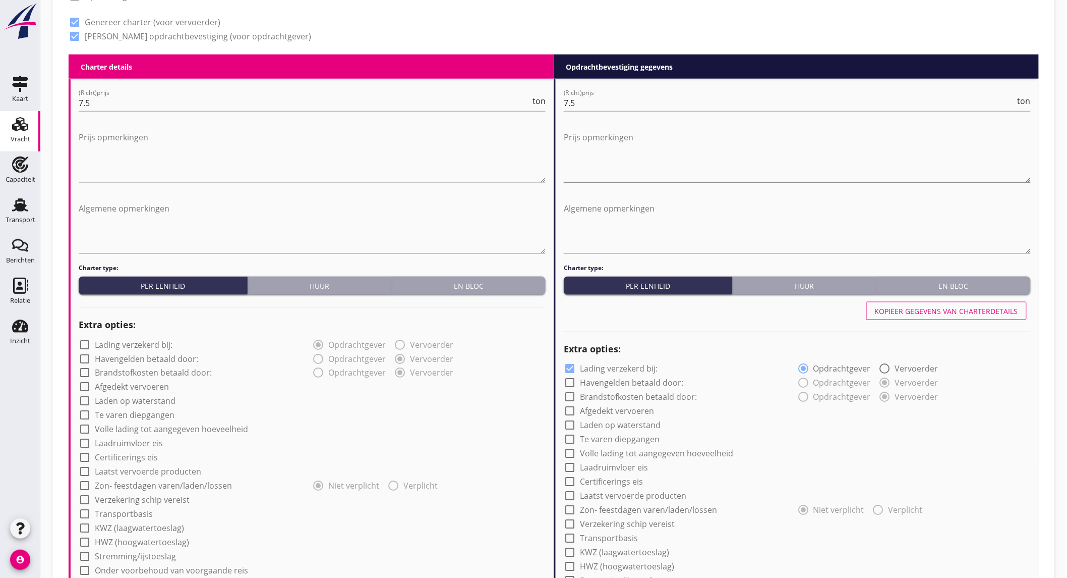
scroll to position [377, 0]
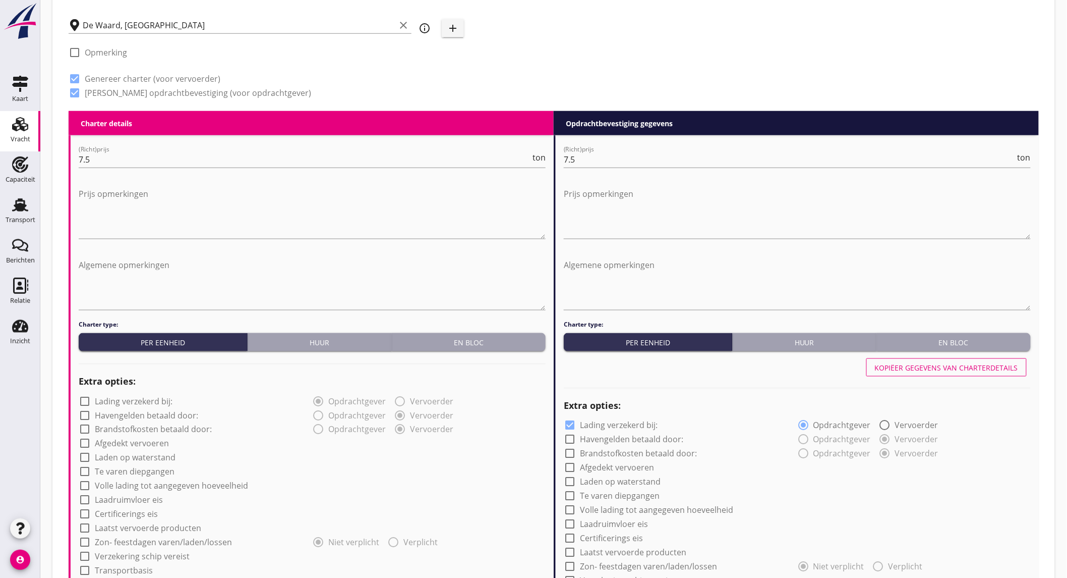
type input "5"
click at [934, 363] on div "Kopiëer gegevens van charterdetails" at bounding box center [946, 367] width 143 height 11
checkbox input "false"
type input "24"
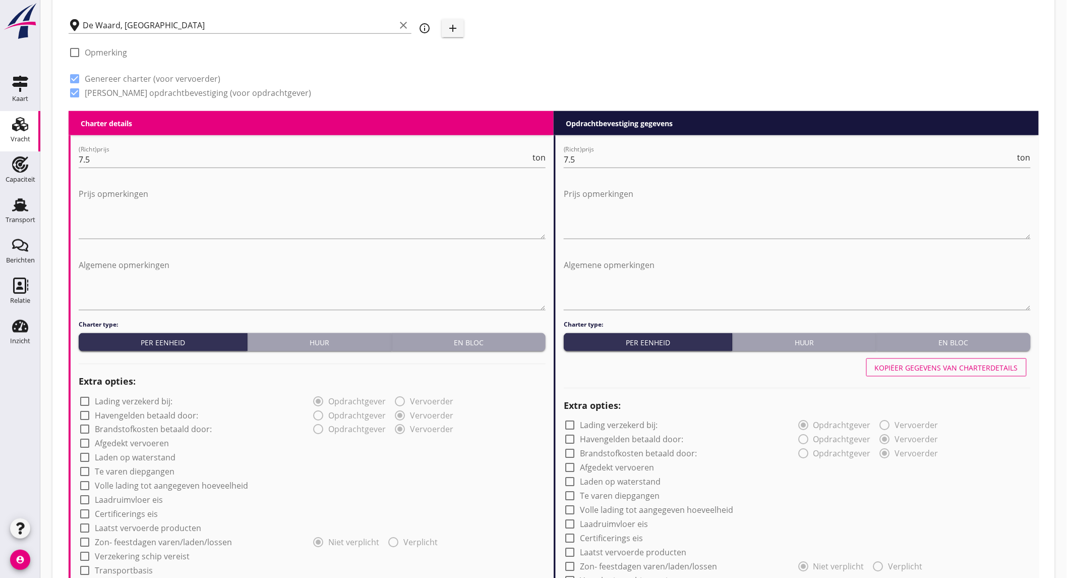
scroll to position [938, 0]
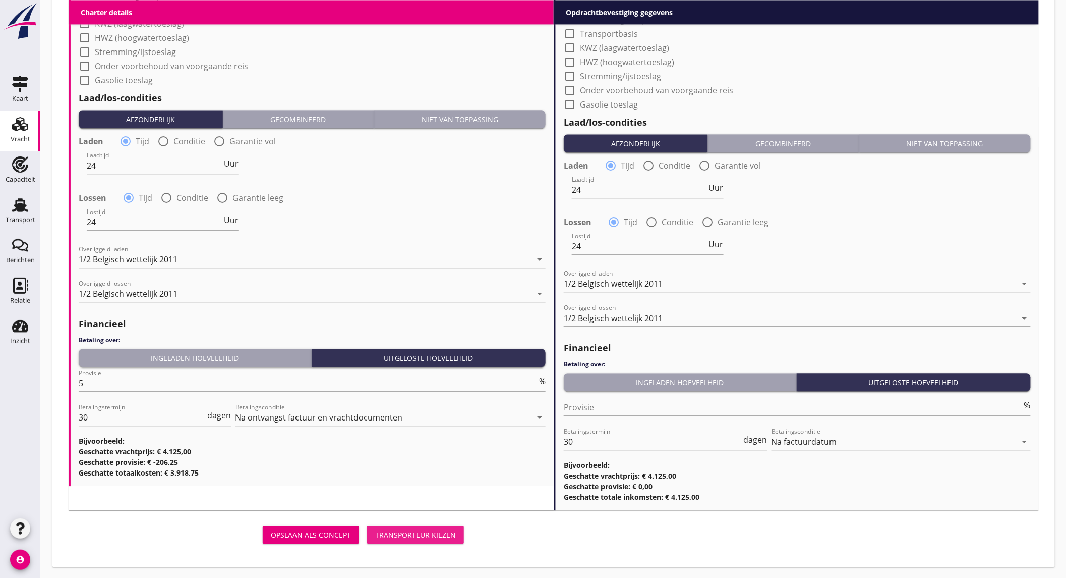
click at [422, 530] on div "Transporteur kiezen" at bounding box center [415, 534] width 81 height 11
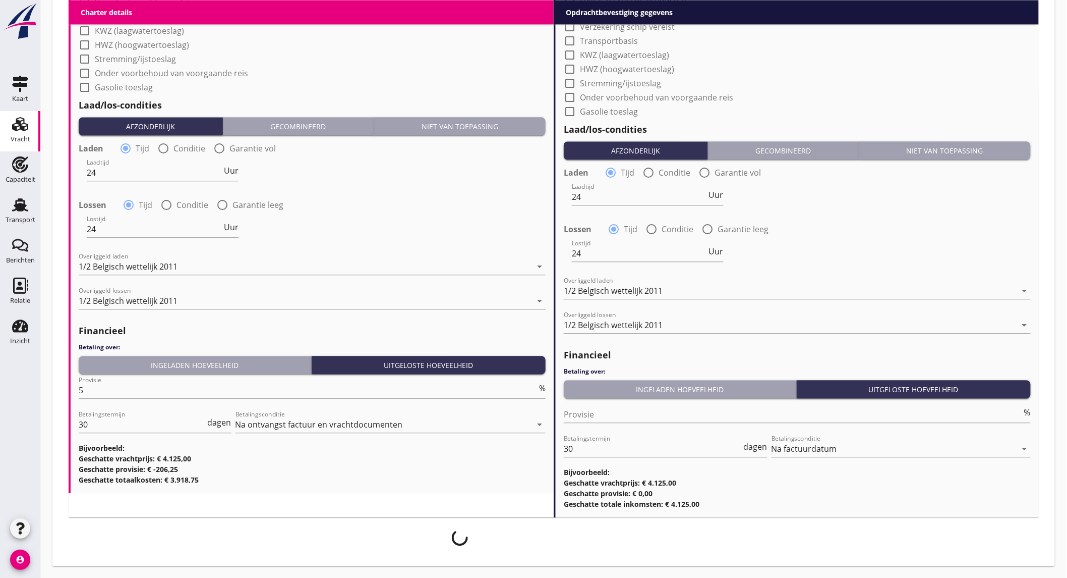
scroll to position [930, 0]
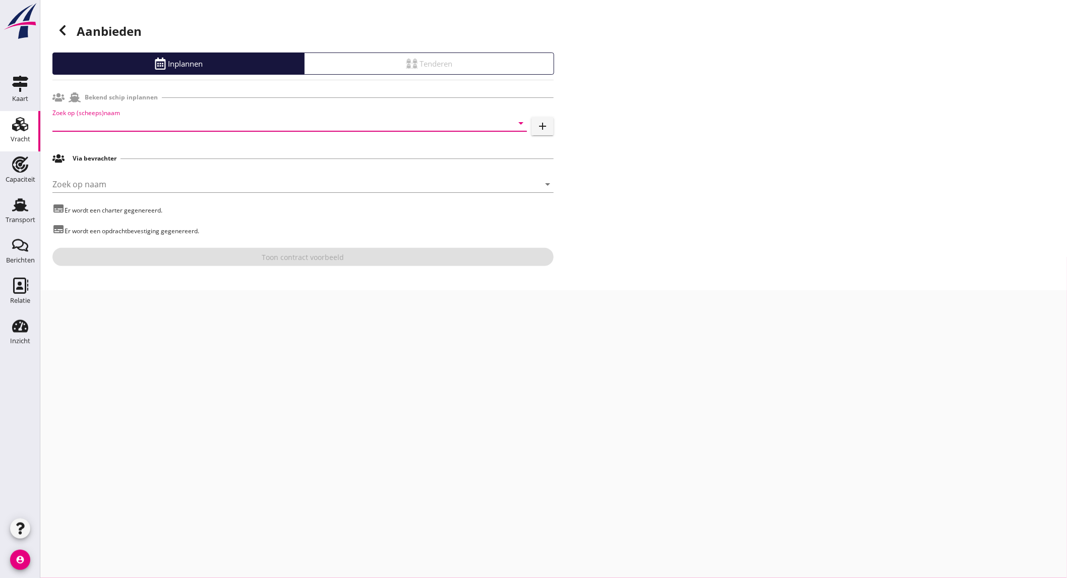
click at [146, 122] on input "Zoek op (scheeps)naam" at bounding box center [275, 123] width 446 height 16
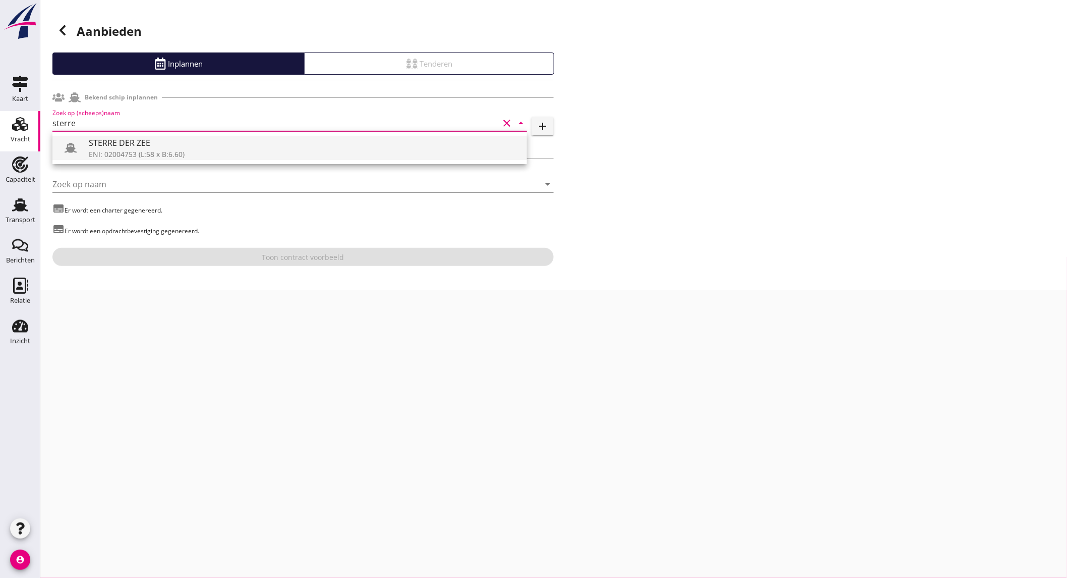
click at [178, 147] on div "STERRE DER ZEE" at bounding box center [304, 143] width 430 height 12
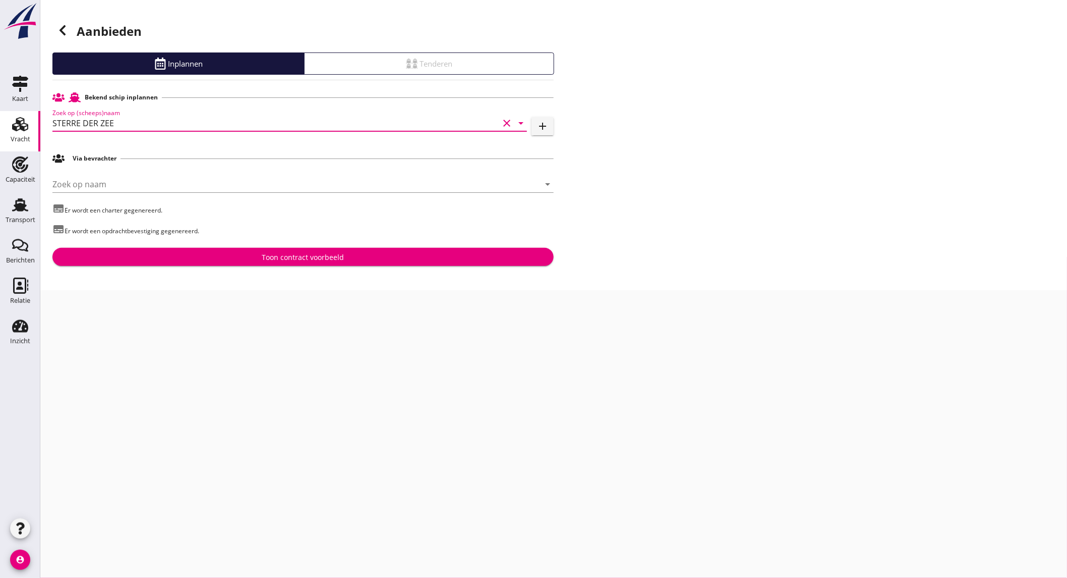
type input "STERRE DER ZEE"
click at [296, 258] on div "Toon contract voorbeeld" at bounding box center [303, 257] width 82 height 11
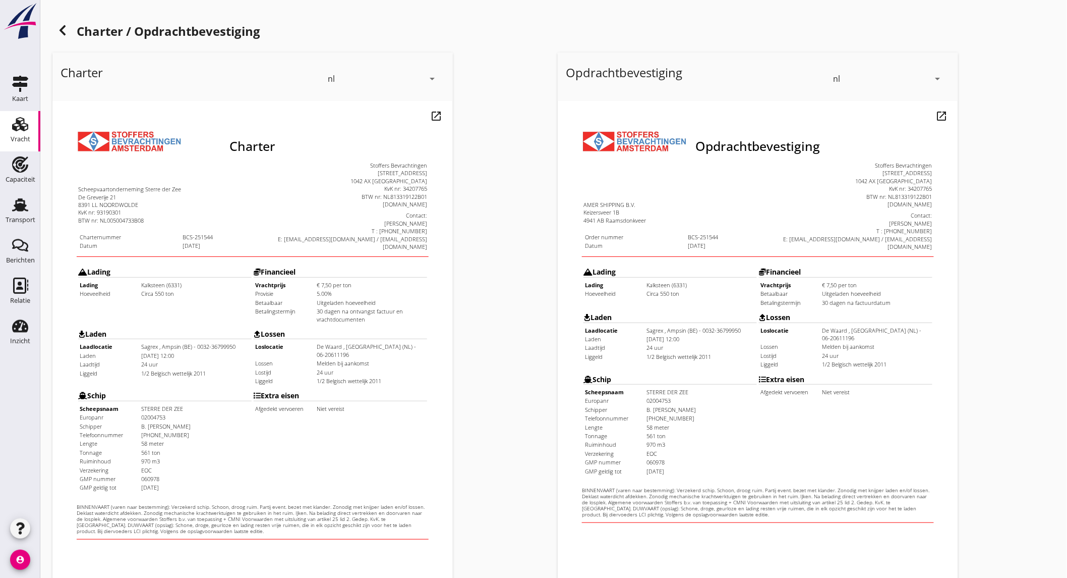
scroll to position [168, 0]
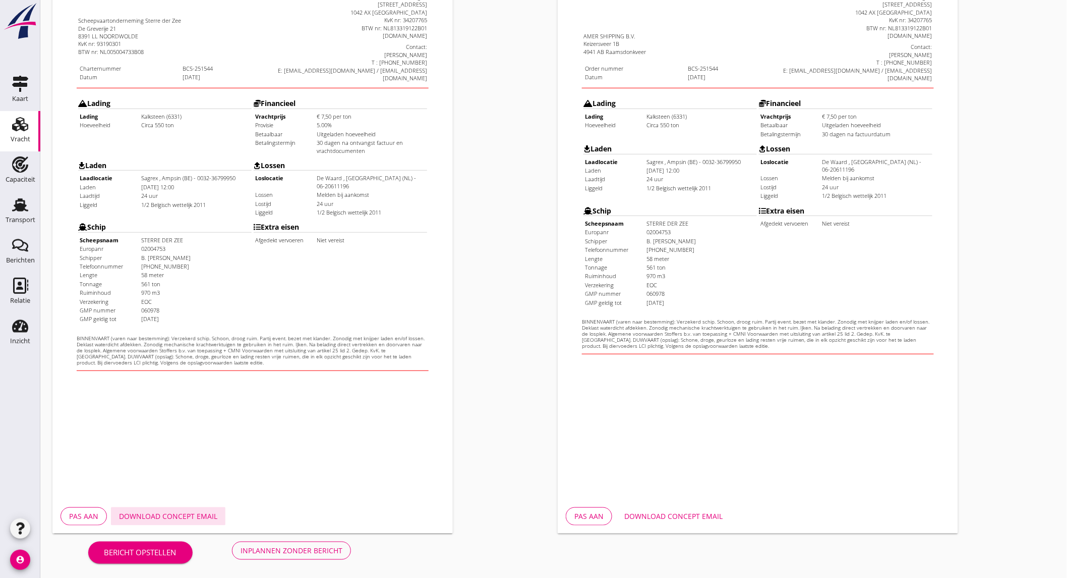
drag, startPoint x: 174, startPoint y: 512, endPoint x: 184, endPoint y: 506, distance: 12.0
click at [174, 512] on div "Download concept email" at bounding box center [168, 515] width 98 height 11
click at [645, 510] on div "Download concept email" at bounding box center [674, 515] width 98 height 11
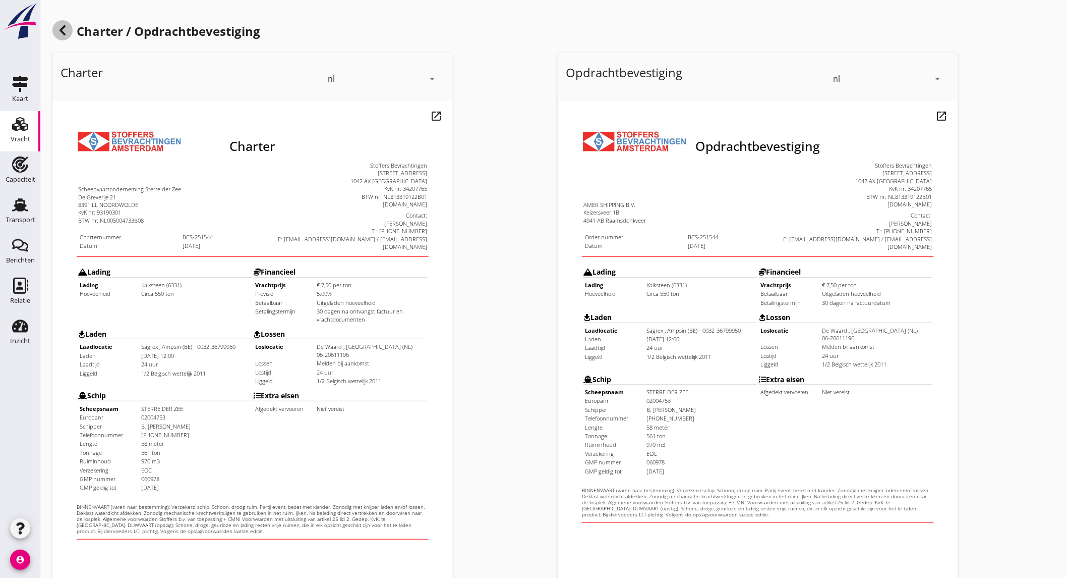
click at [67, 36] on icon at bounding box center [62, 30] width 12 height 12
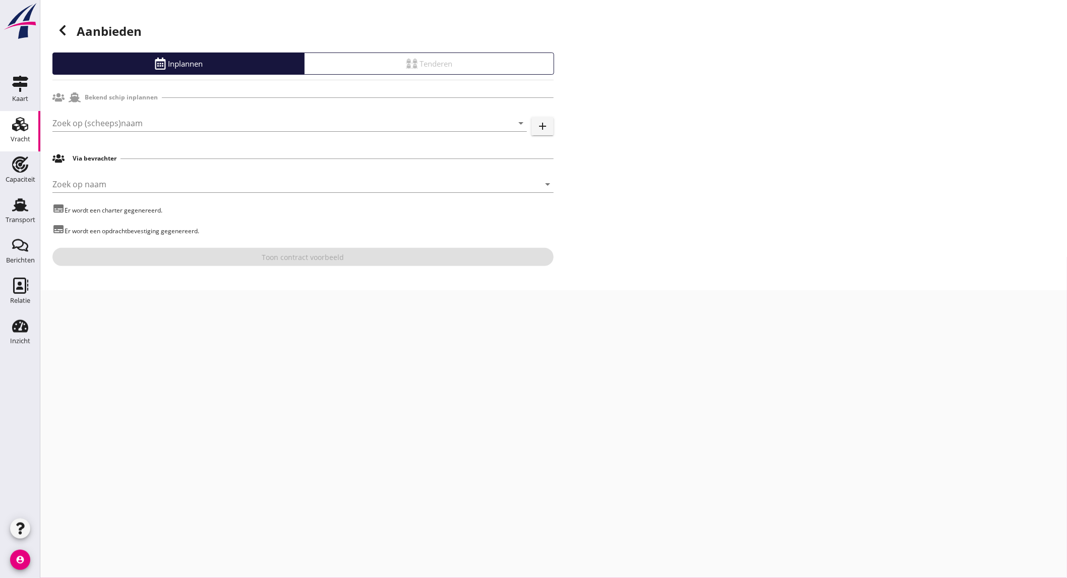
click at [67, 35] on icon at bounding box center [62, 30] width 12 height 12
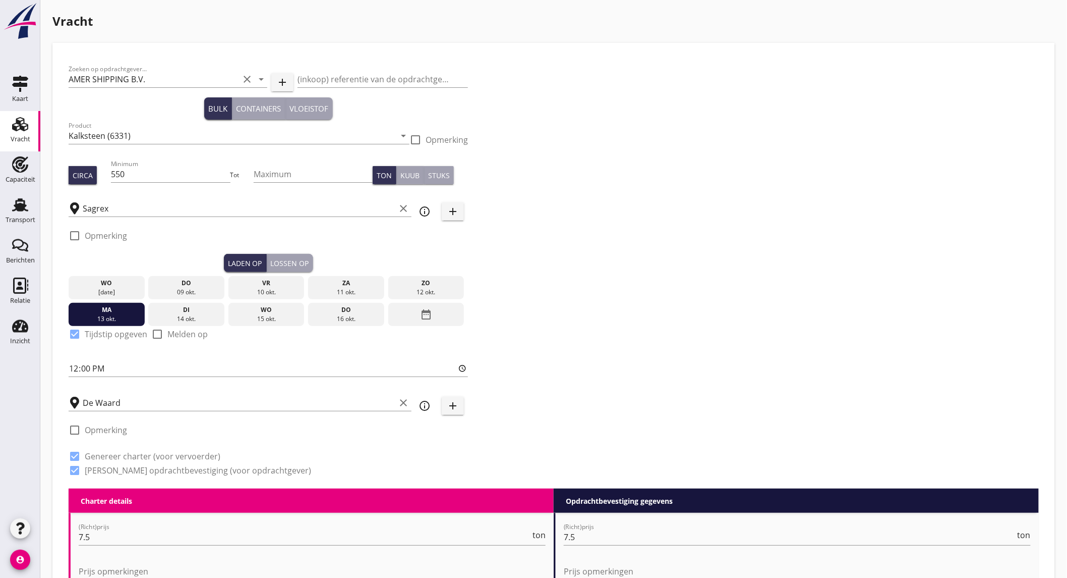
scroll to position [938, 0]
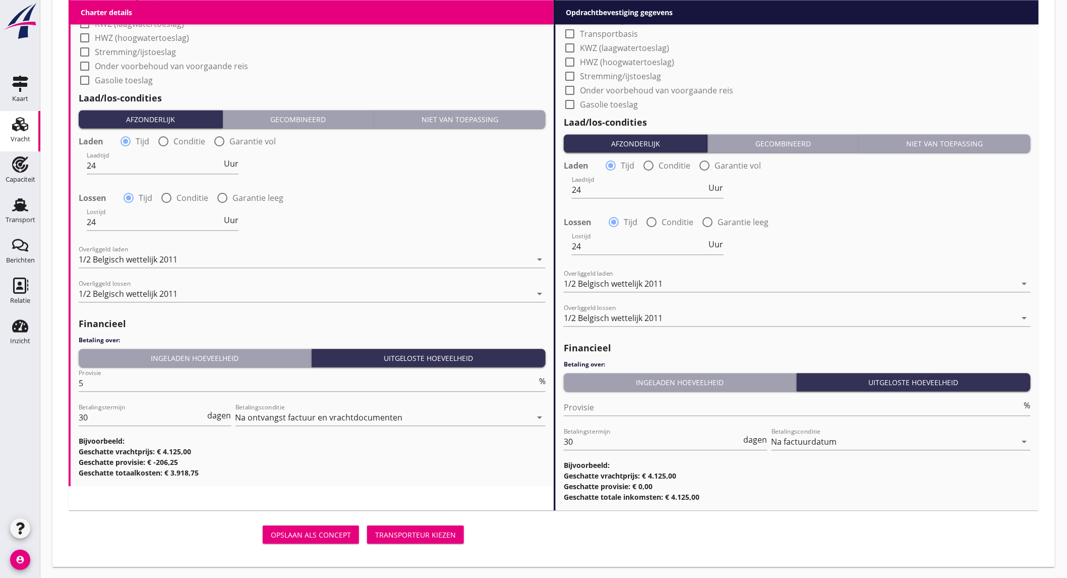
click at [176, 282] on div "Overliggeld lossen 1/2 Belgisch wettelijk 2011 arrow_drop_down" at bounding box center [312, 295] width 467 height 32
click at [173, 293] on div "1/2 Belgisch wettelijk 2011" at bounding box center [128, 293] width 99 height 9
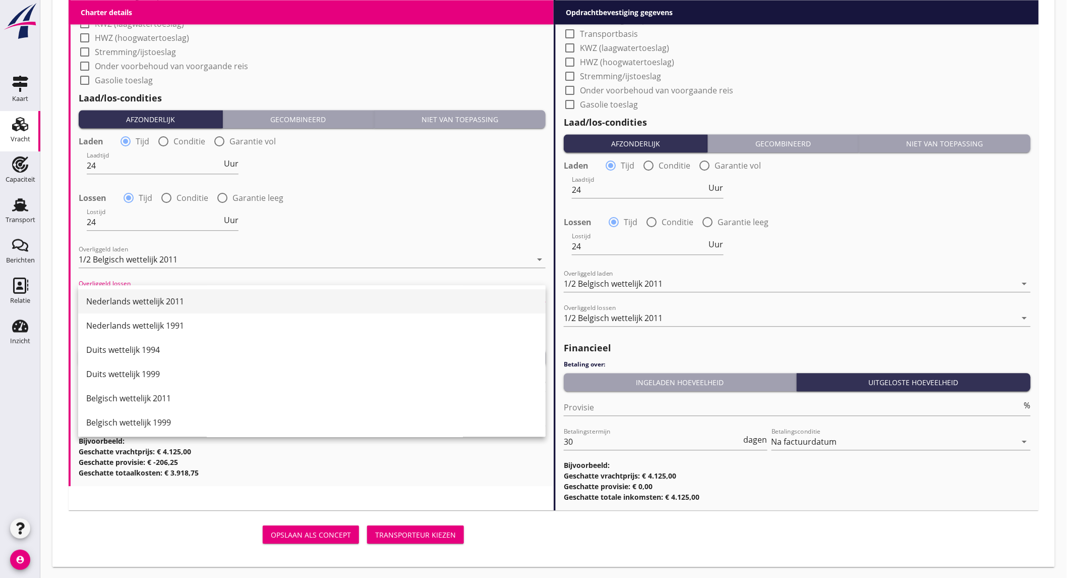
click at [175, 306] on div "Nederlands wettelijk 2011" at bounding box center [311, 301] width 451 height 12
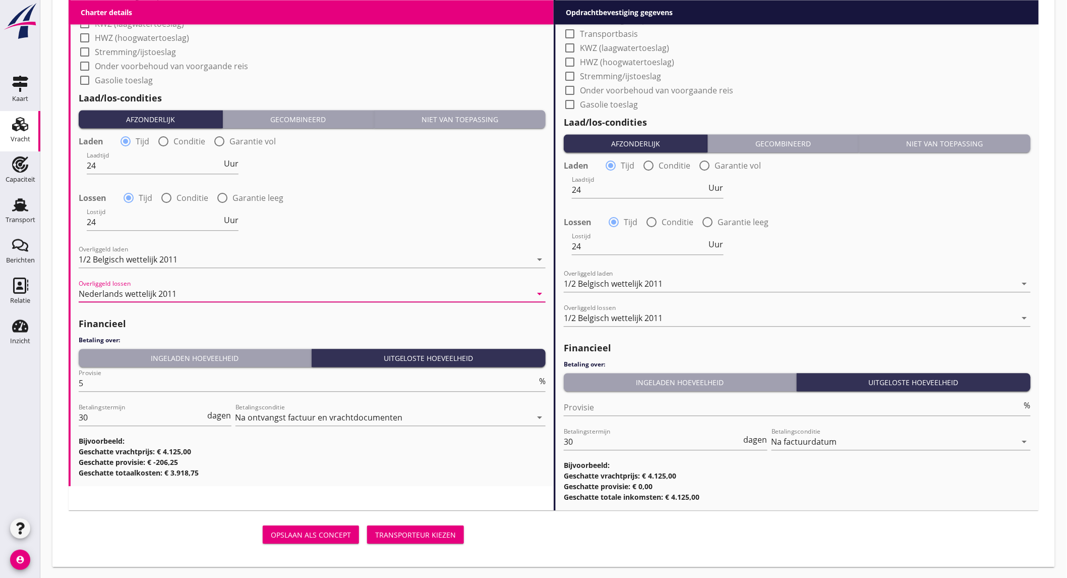
scroll to position [602, 0]
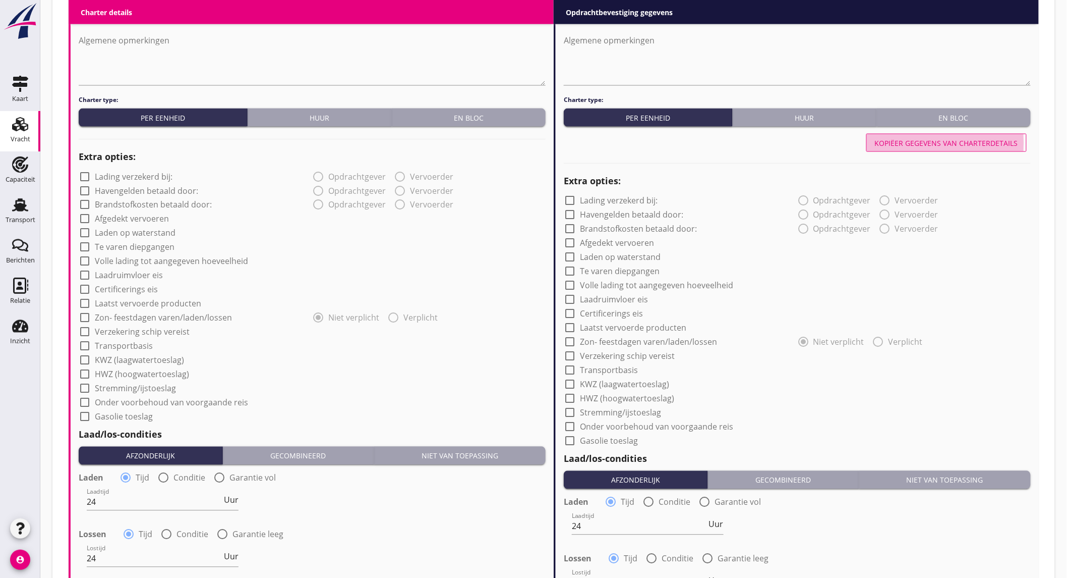
click at [904, 138] on div "Kopiëer gegevens van charterdetails" at bounding box center [946, 143] width 143 height 11
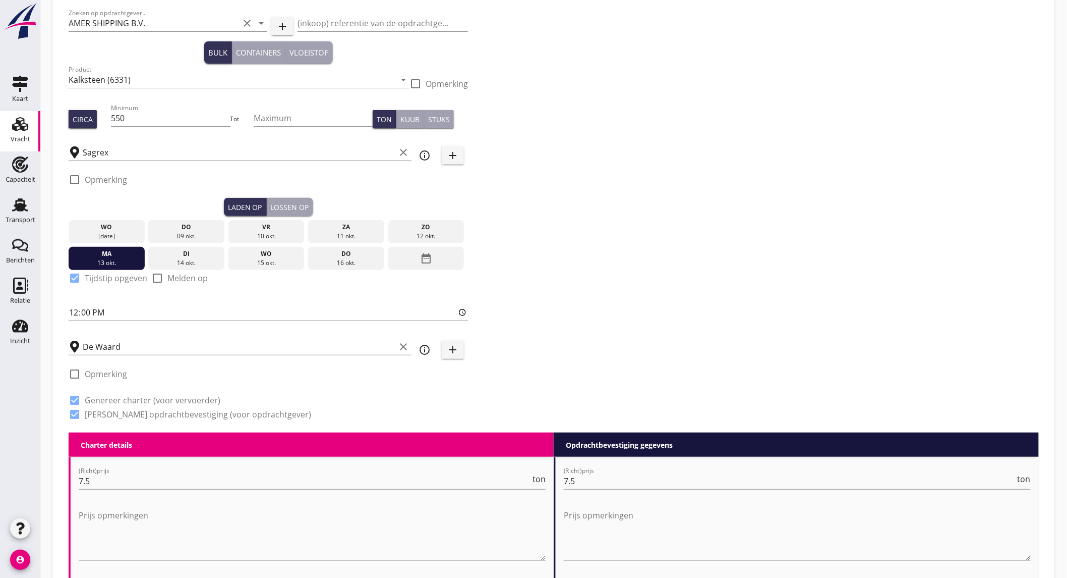
scroll to position [938, 0]
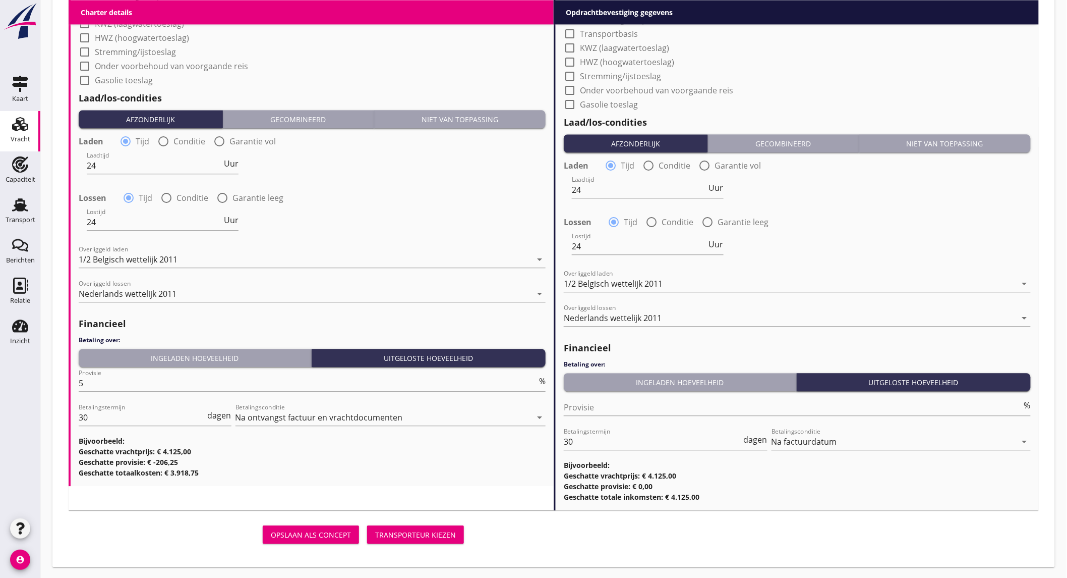
click at [408, 532] on div "Transporteur kiezen" at bounding box center [415, 534] width 81 height 11
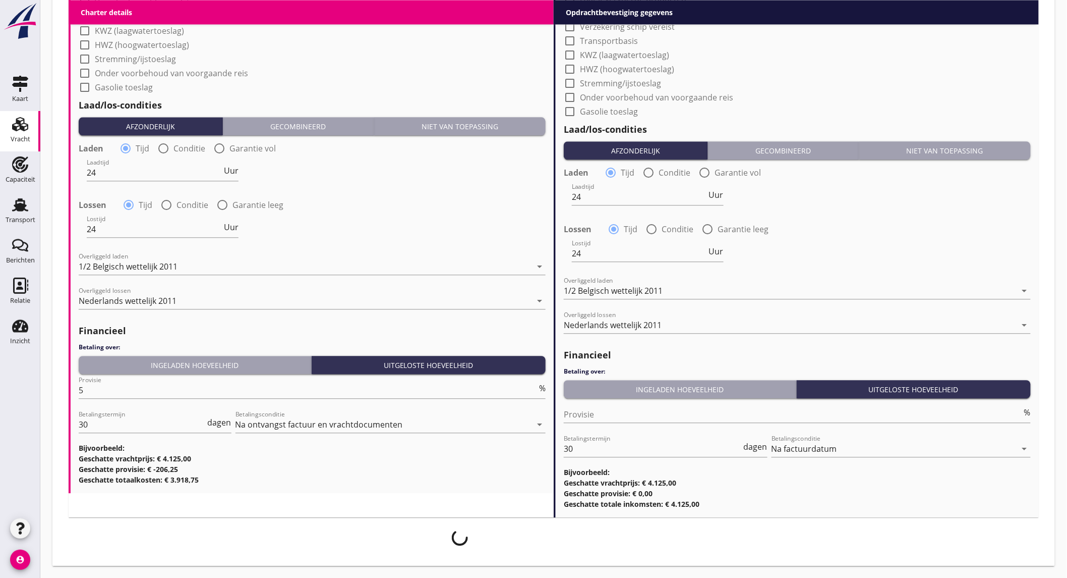
scroll to position [930, 0]
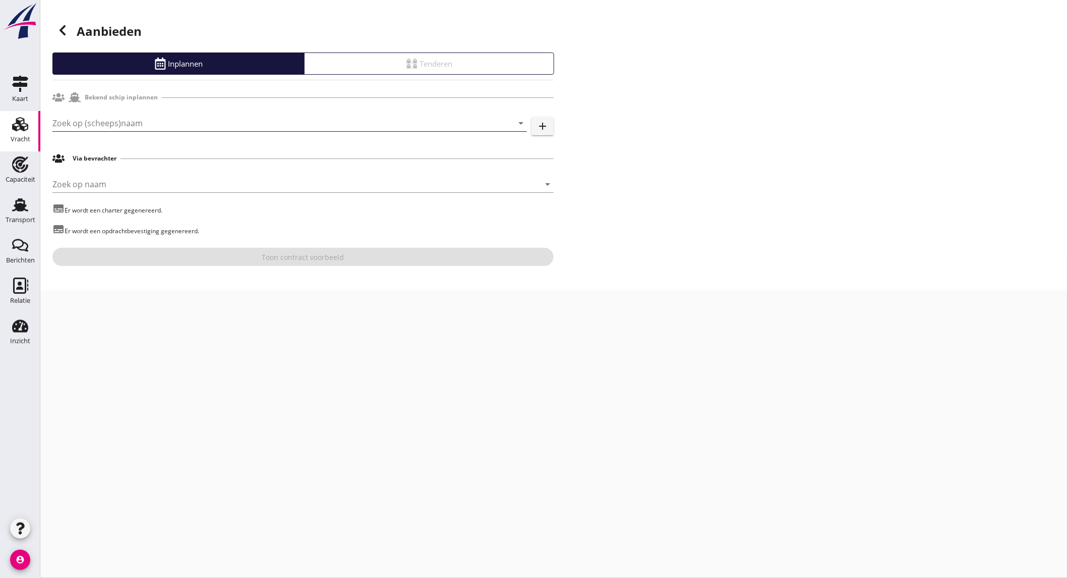
click at [183, 119] on input "Zoek op (scheeps)naam" at bounding box center [275, 123] width 446 height 16
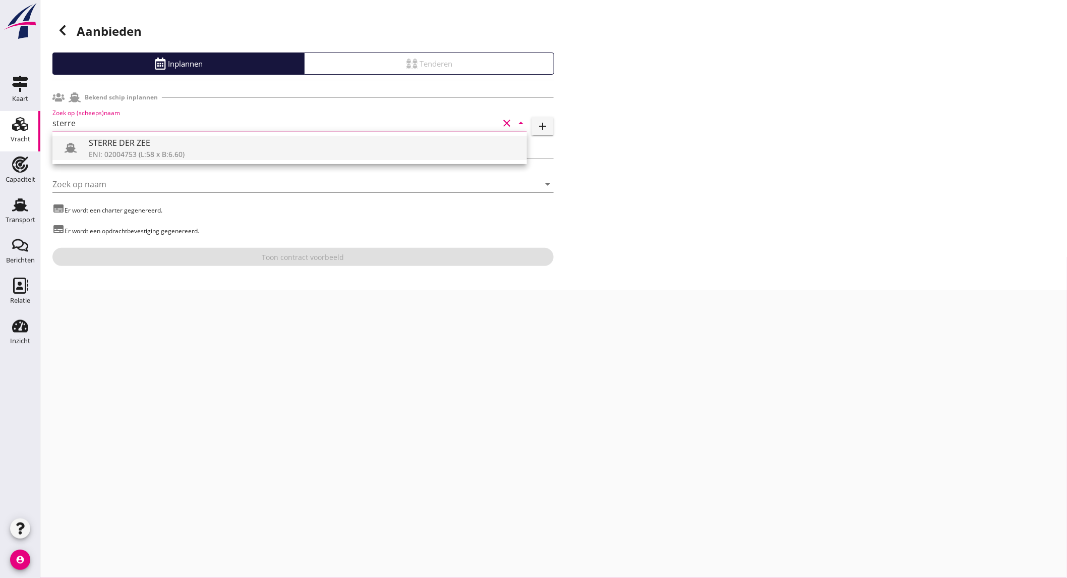
click at [197, 149] on div "ENI: 02004753 (L:58 x B:6.60)" at bounding box center [304, 154] width 430 height 11
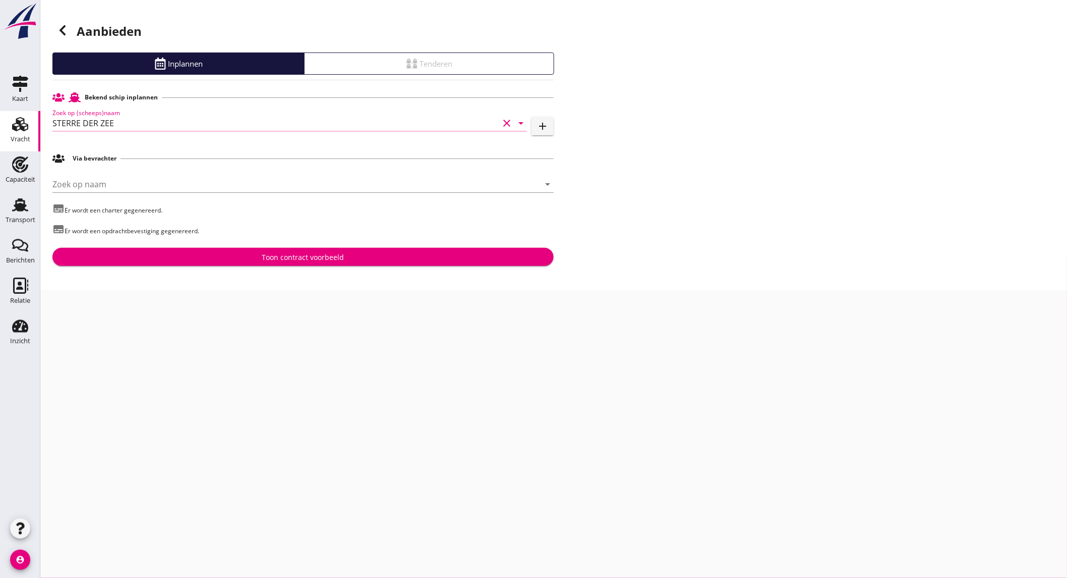
type input "STERRE DER ZEE"
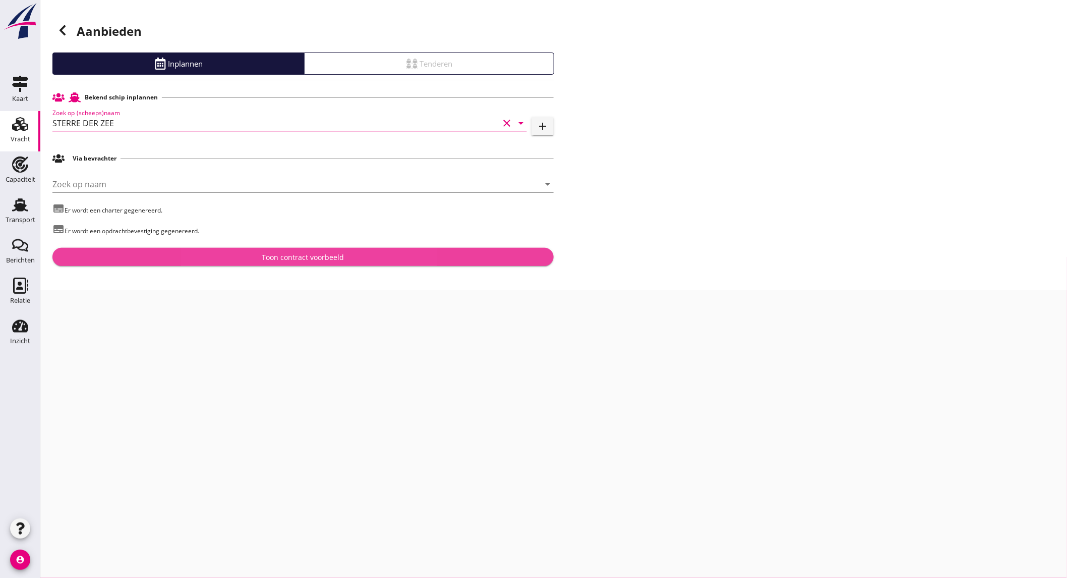
click at [330, 260] on div "Toon contract voorbeeld" at bounding box center [303, 257] width 82 height 11
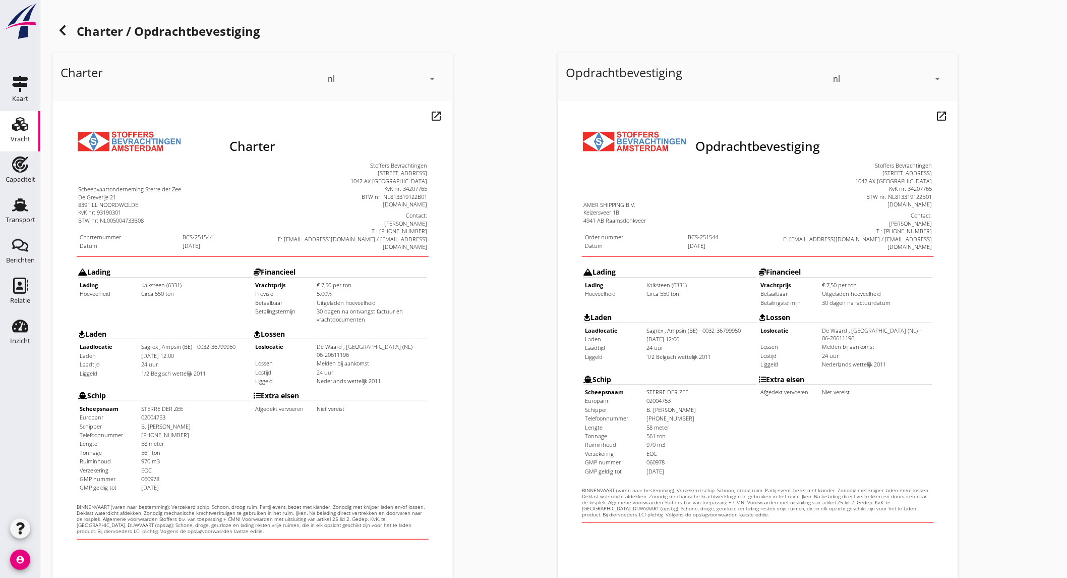
scroll to position [168, 0]
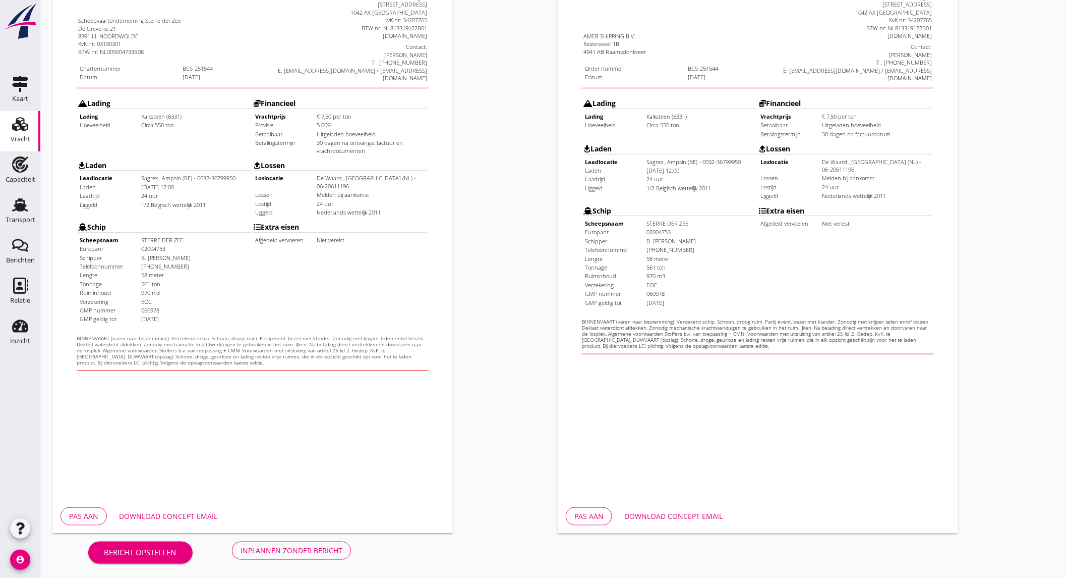
click at [184, 510] on div "Download concept email" at bounding box center [168, 515] width 98 height 11
click at [678, 507] on button "Download concept email" at bounding box center [673, 516] width 115 height 18
click at [702, 509] on button "Download concept email" at bounding box center [673, 516] width 115 height 18
click at [321, 545] on div "Inplannen zonder bericht" at bounding box center [292, 550] width 102 height 11
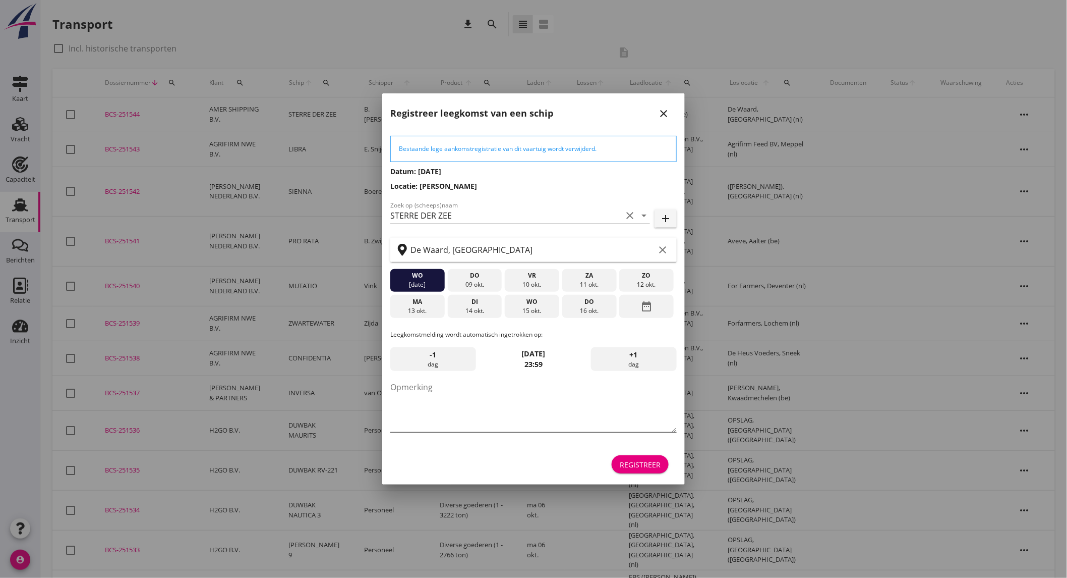
drag, startPoint x: 579, startPoint y: 305, endPoint x: 633, endPoint y: 380, distance: 93.2
click at [579, 305] on div "do" at bounding box center [589, 301] width 49 height 9
click at [649, 462] on div "Registreer" at bounding box center [640, 464] width 41 height 11
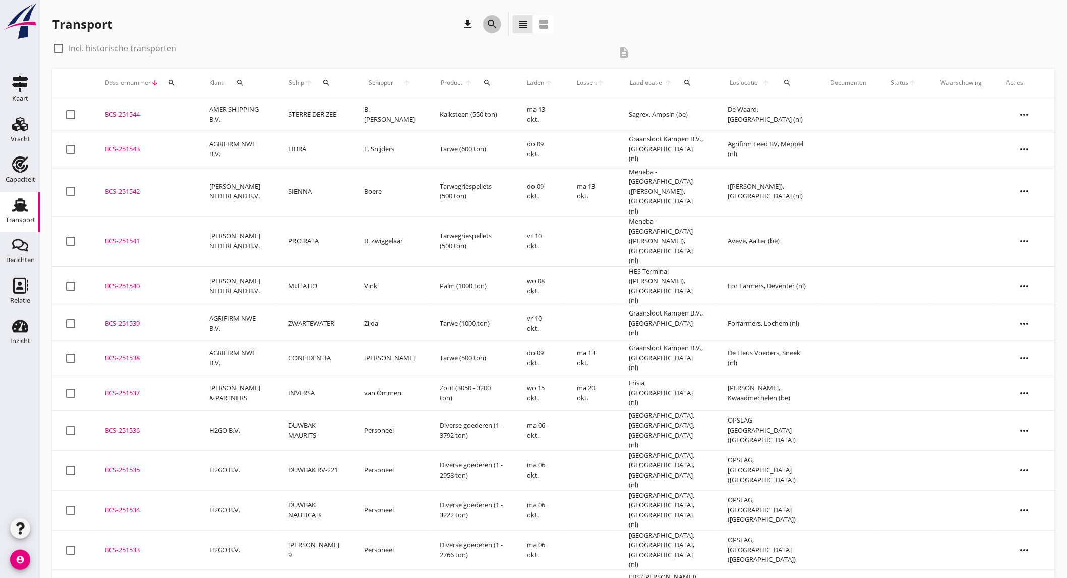
click at [494, 25] on icon "search" at bounding box center [492, 24] width 12 height 12
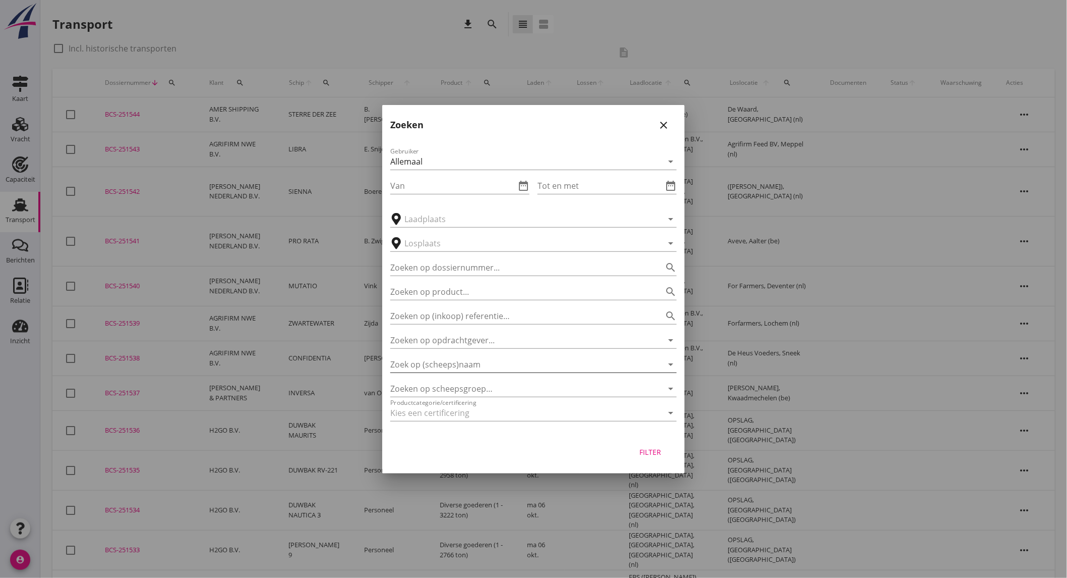
click at [473, 365] on input "Zoek op (scheeps)naam" at bounding box center [519, 364] width 258 height 16
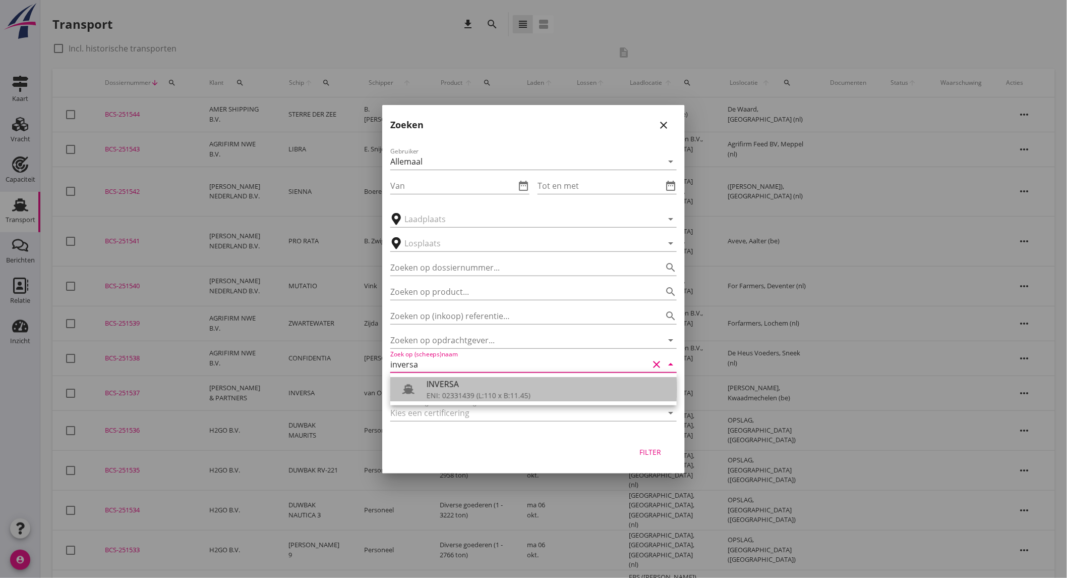
click at [472, 382] on div "INVERSA" at bounding box center [548, 384] width 242 height 12
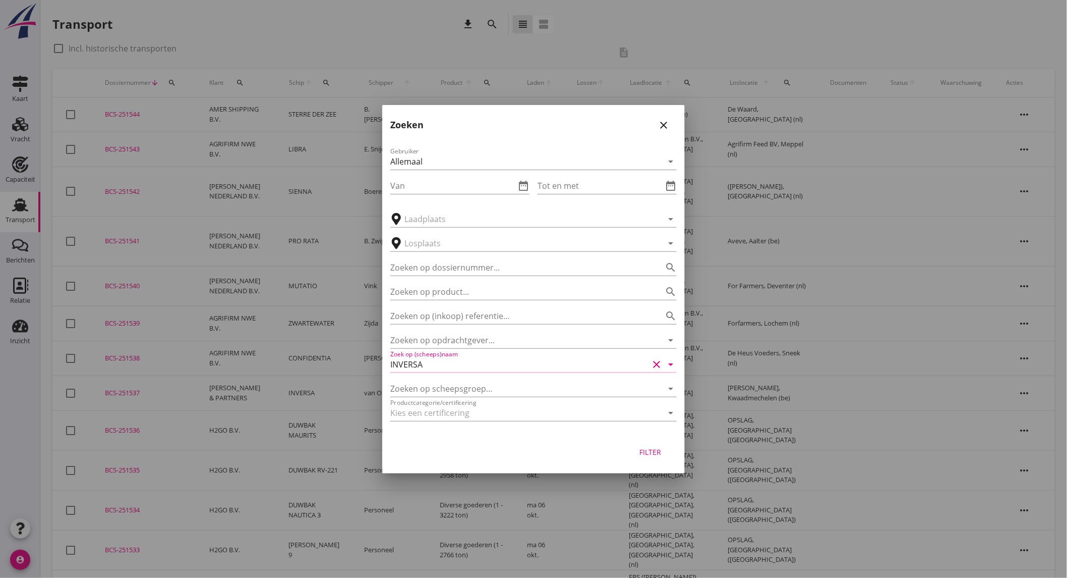
click at [643, 449] on div "Filter" at bounding box center [651, 451] width 28 height 11
type input "INVERSA"
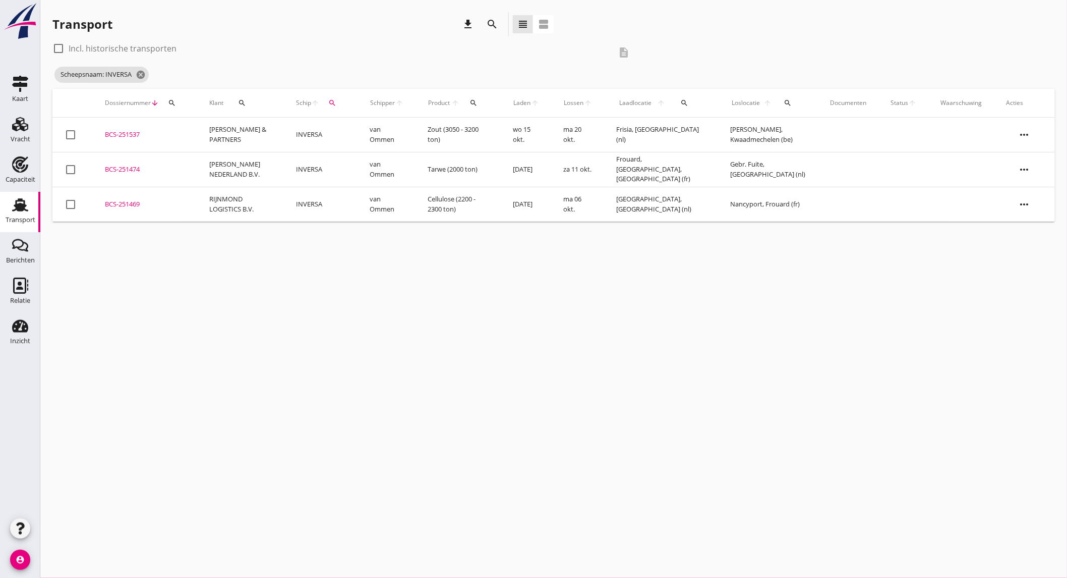
click at [123, 52] on label "Incl. historische transporten" at bounding box center [123, 48] width 108 height 10
checkbox input "true"
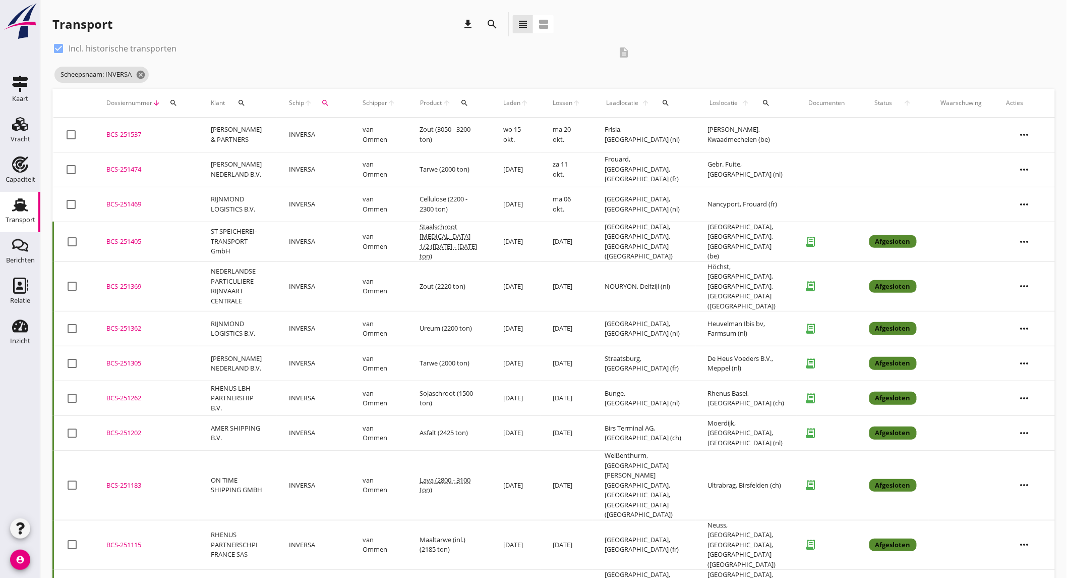
click at [318, 276] on td "INVERSA" at bounding box center [314, 286] width 74 height 50
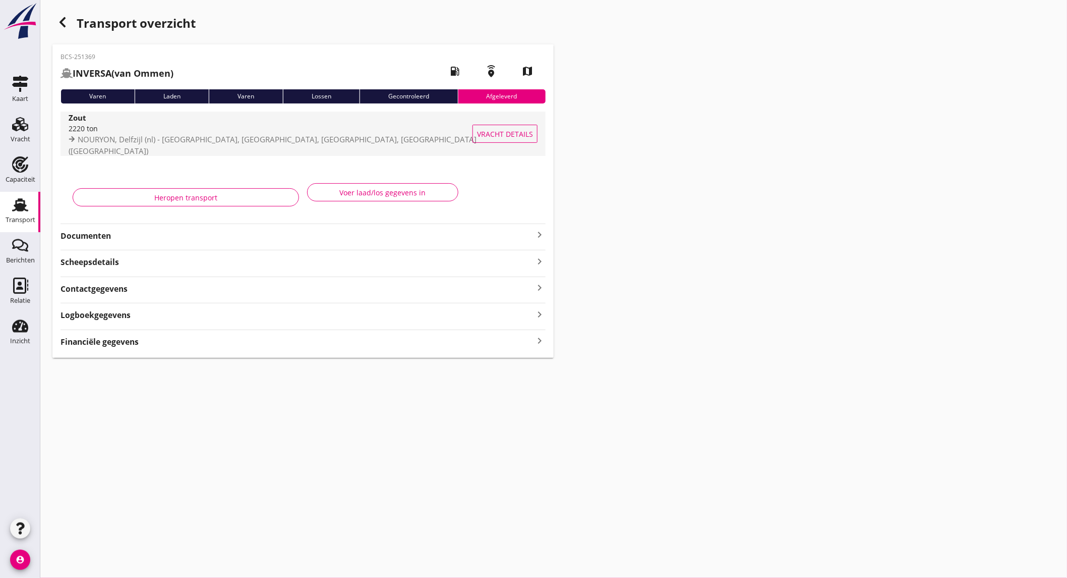
click at [173, 133] on div "2220 ton" at bounding box center [276, 128] width 414 height 11
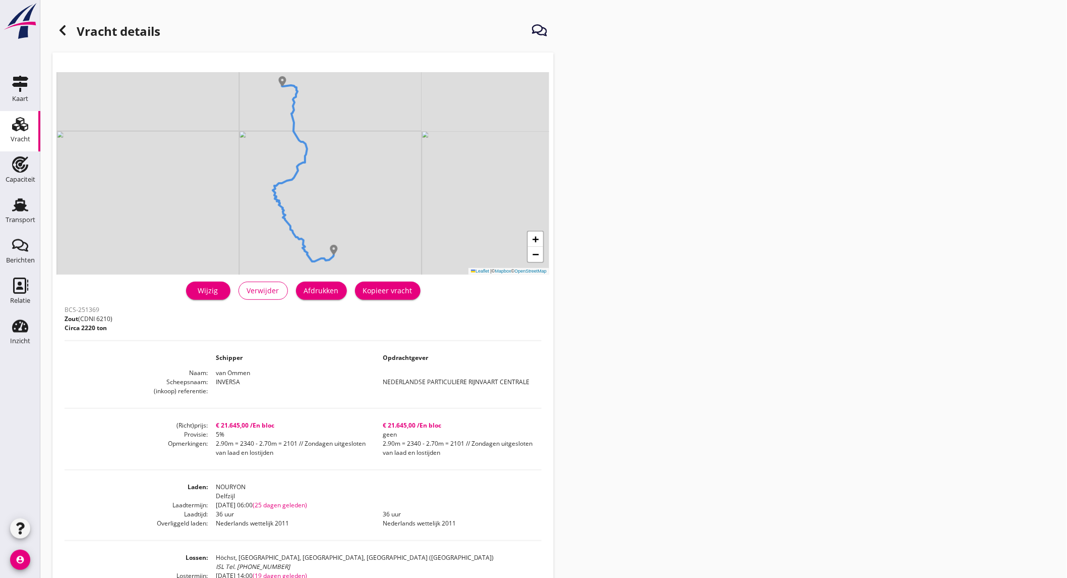
scroll to position [56, 0]
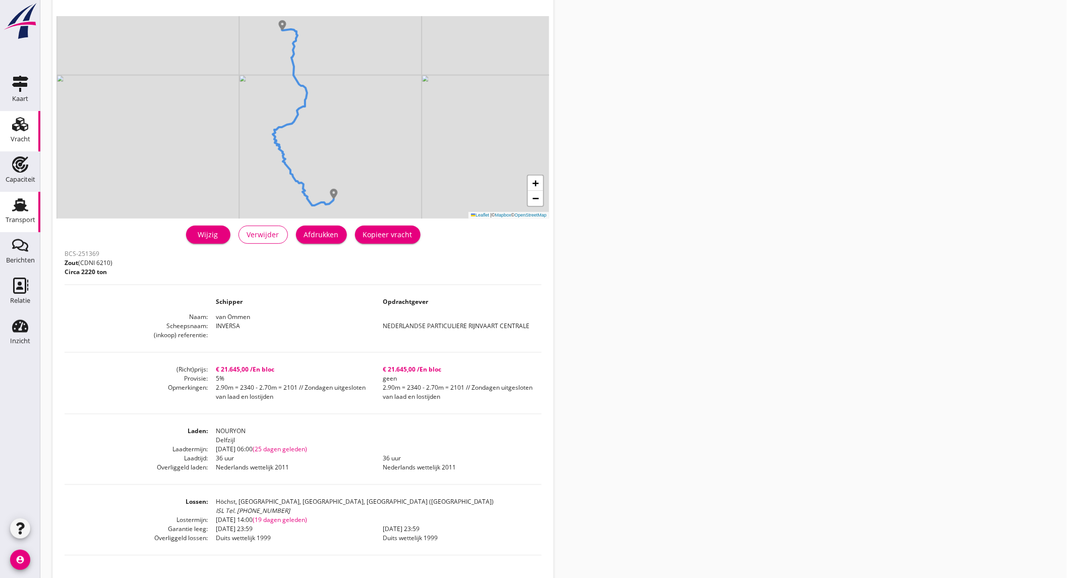
click at [22, 208] on use at bounding box center [20, 204] width 16 height 13
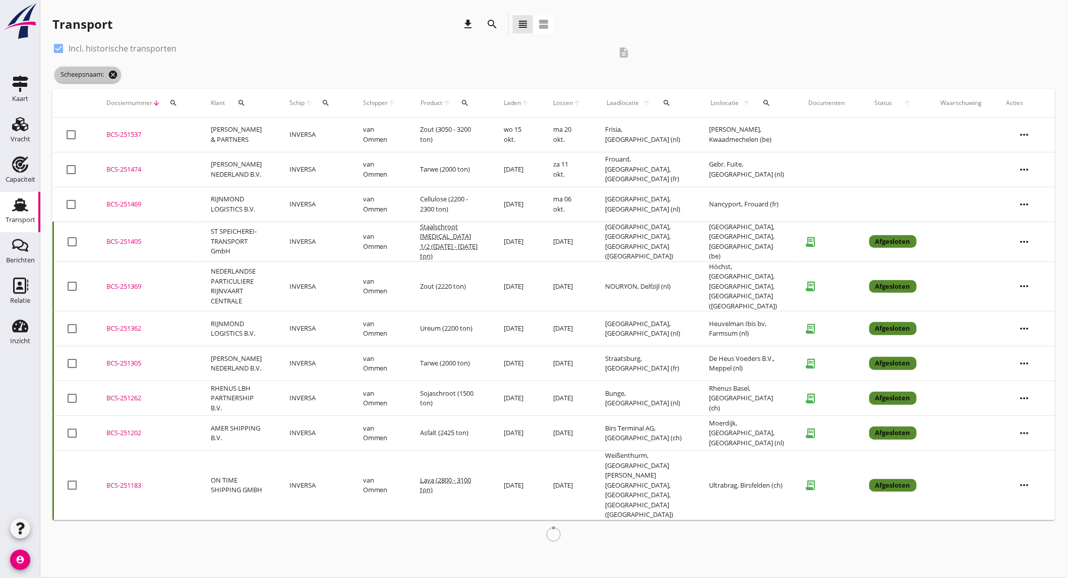
click at [118, 77] on icon "cancel" at bounding box center [113, 75] width 10 height 10
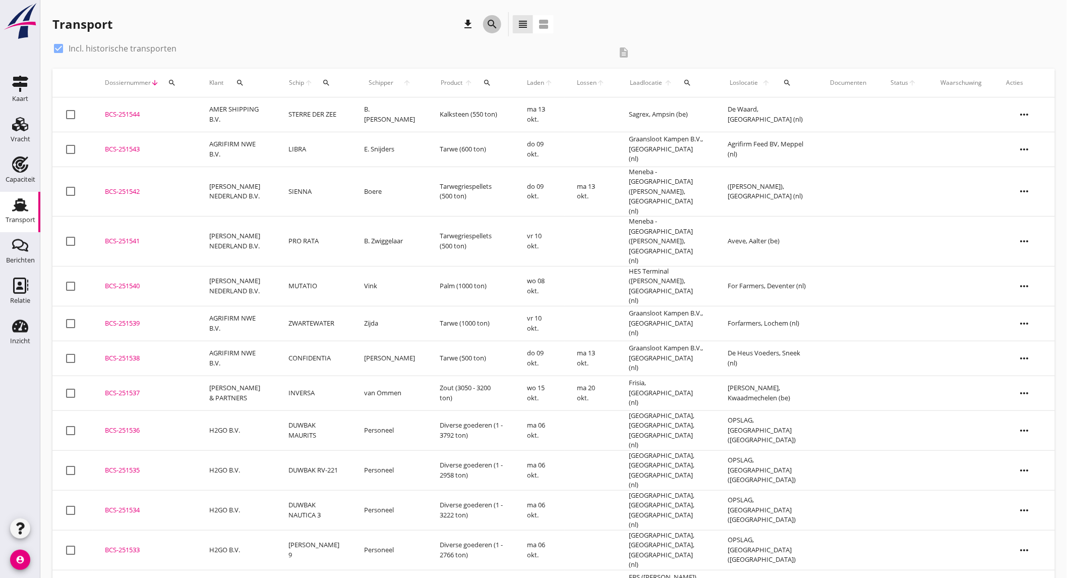
click at [496, 29] on icon "search" at bounding box center [492, 24] width 12 height 12
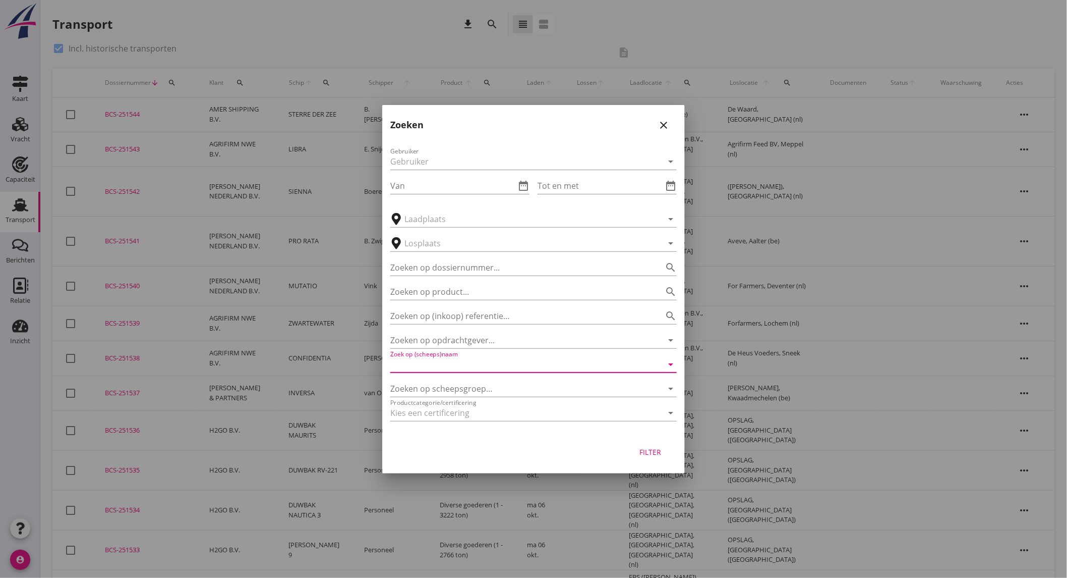
click at [515, 369] on input "Zoek op (scheeps)naam" at bounding box center [519, 364] width 258 height 16
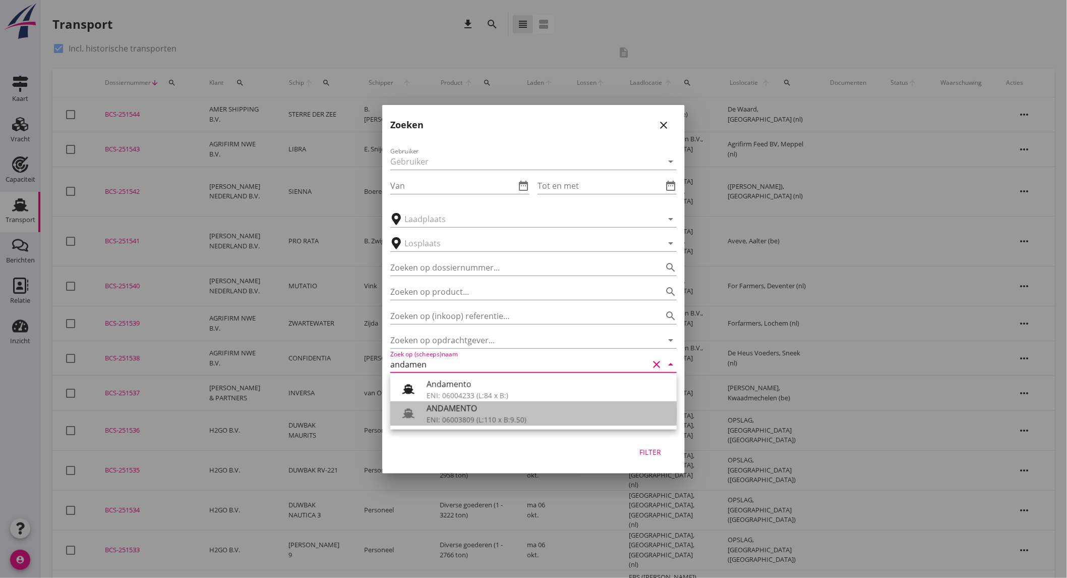
click at [499, 412] on div "ANDAMENTO" at bounding box center [548, 408] width 242 height 12
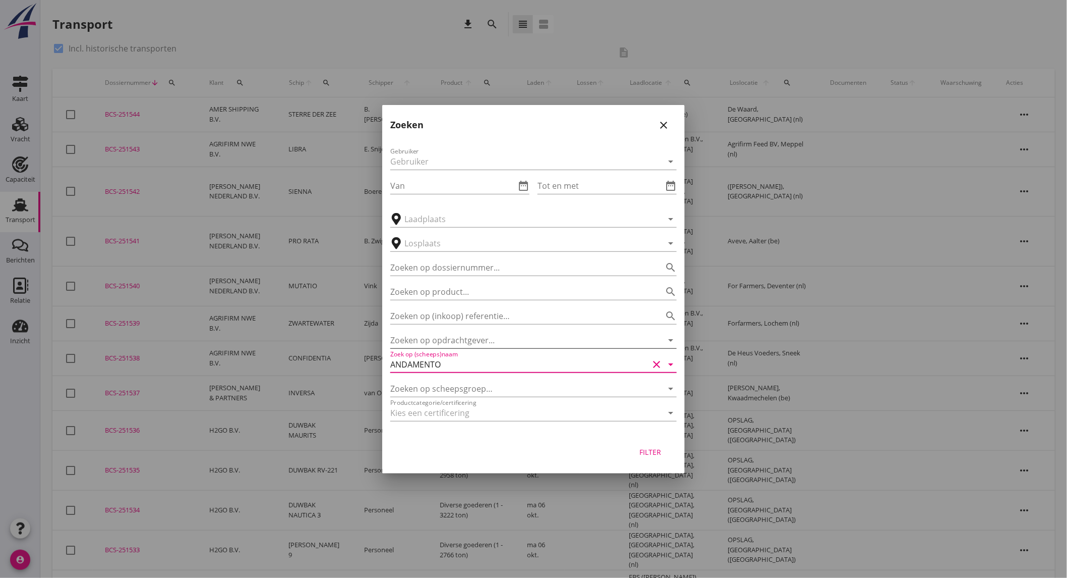
type input "ANDAMENTO"
click at [477, 336] on input "Zoeken op opdrachtgever..." at bounding box center [519, 340] width 258 height 16
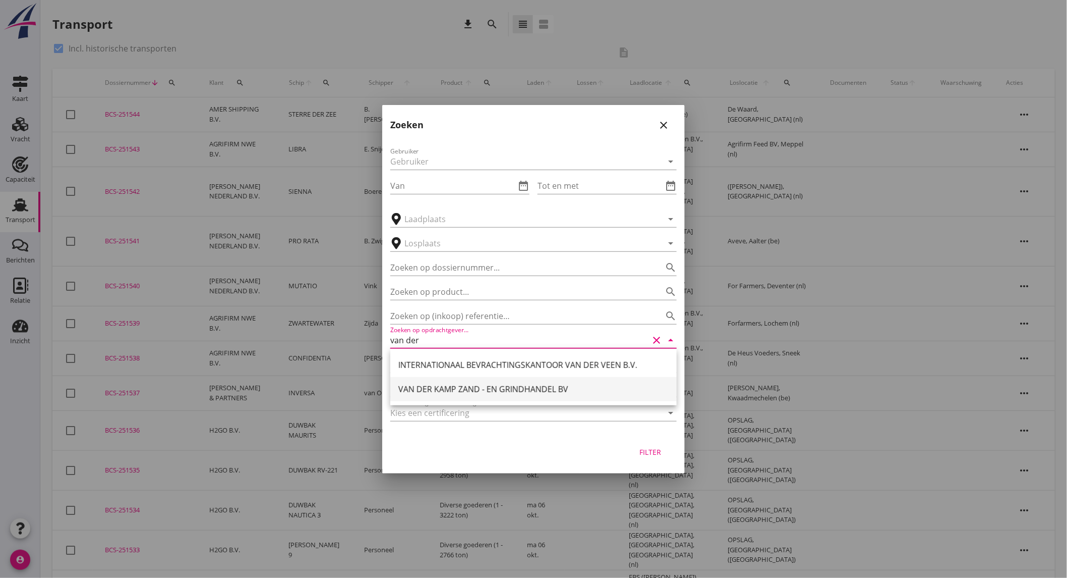
click at [471, 383] on div "VAN DER KAMP ZAND - EN GRINDHANDEL BV" at bounding box center [534, 389] width 270 height 12
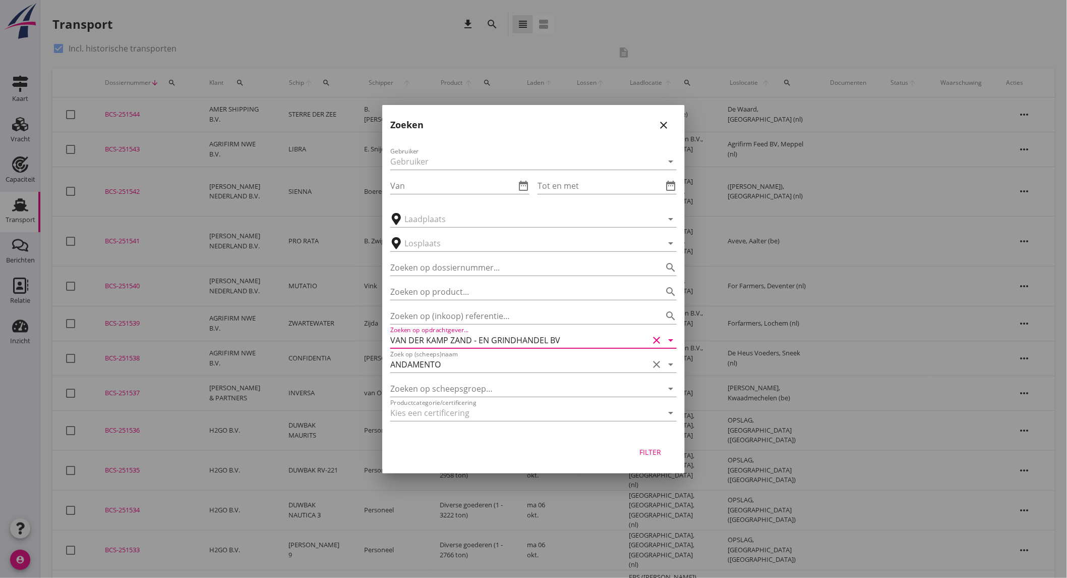
type input "VAN DER KAMP ZAND - EN GRINDHANDEL BV"
click at [638, 447] on div "Filter" at bounding box center [651, 451] width 28 height 11
type input "ANDAMENTO"
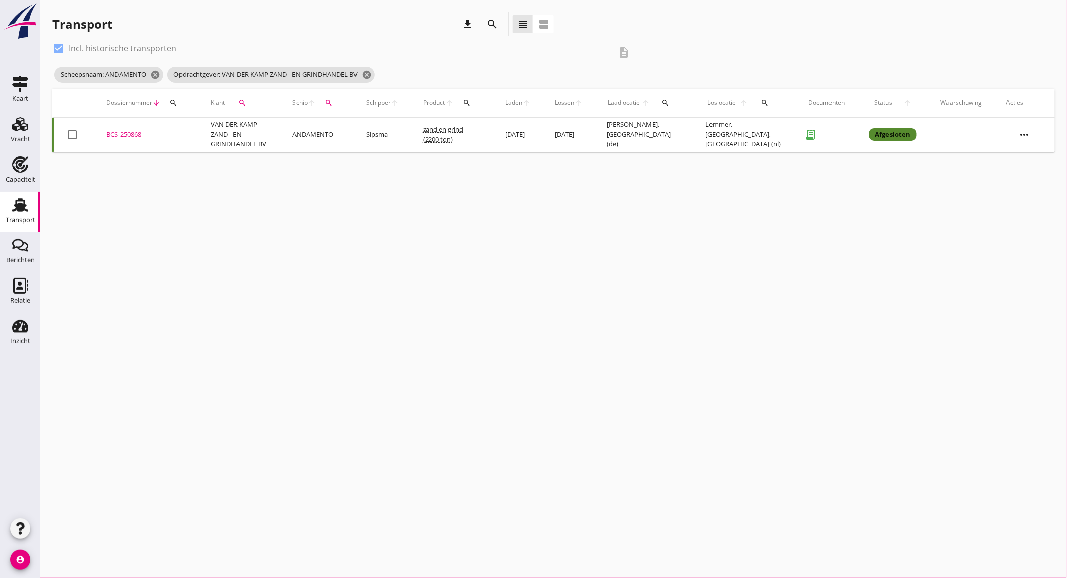
click at [485, 141] on td "zand en grind (2200 ton)" at bounding box center [452, 135] width 82 height 34
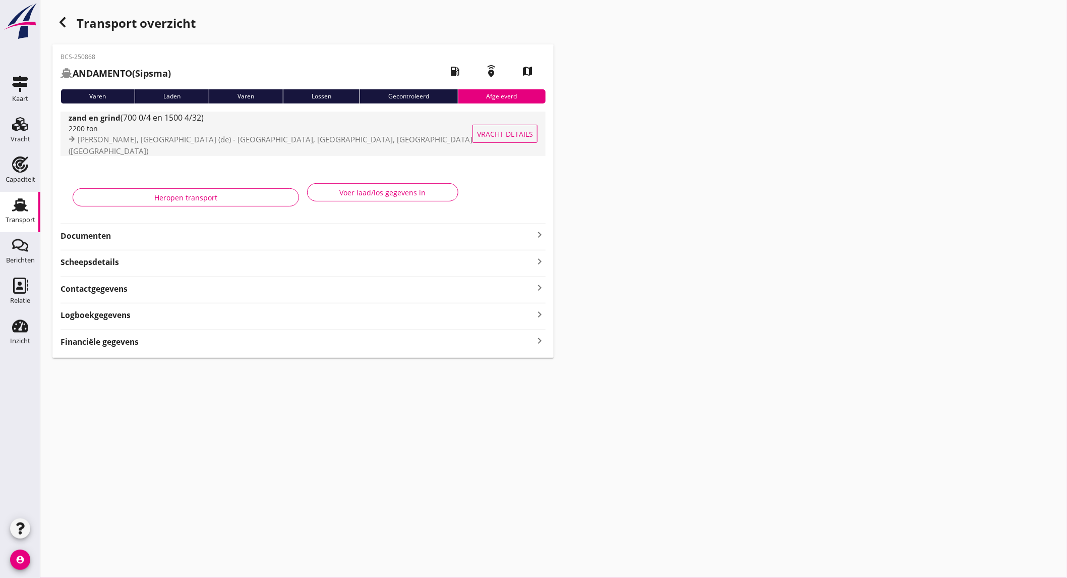
click at [144, 134] on div "2200 ton" at bounding box center [276, 128] width 414 height 11
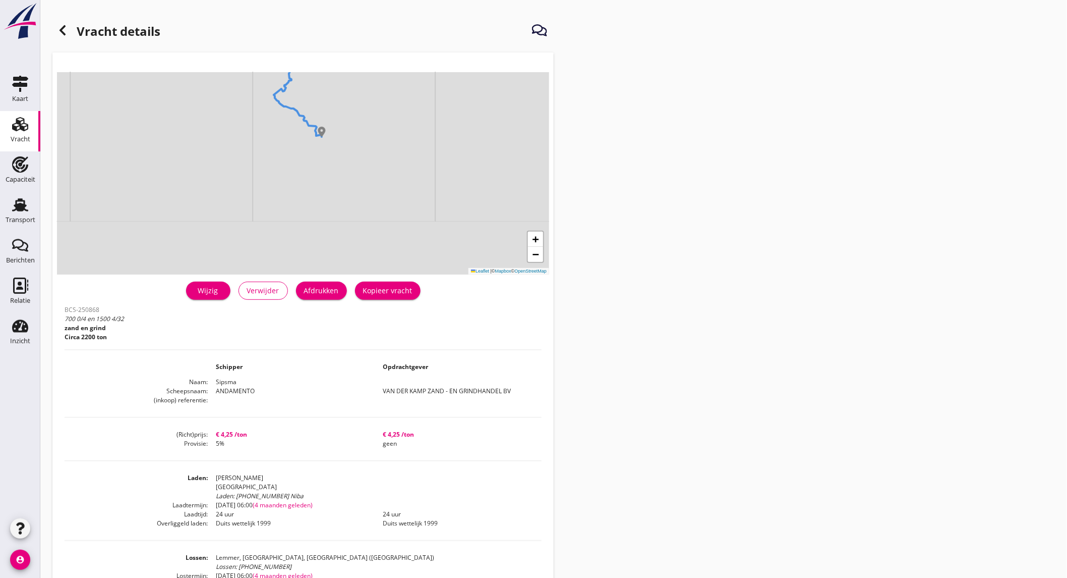
drag, startPoint x: 490, startPoint y: 231, endPoint x: 463, endPoint y: 112, distance: 121.3
click at [463, 113] on div "+ − Leaflet | © Mapbox © OpenStreetMap" at bounding box center [303, 173] width 492 height 202
drag, startPoint x: 380, startPoint y: 207, endPoint x: 338, endPoint y: 144, distance: 75.7
click at [338, 148] on div "+ − Leaflet | © Mapbox © OpenStreetMap" at bounding box center [303, 173] width 492 height 202
drag, startPoint x: 404, startPoint y: 249, endPoint x: 368, endPoint y: 143, distance: 111.7
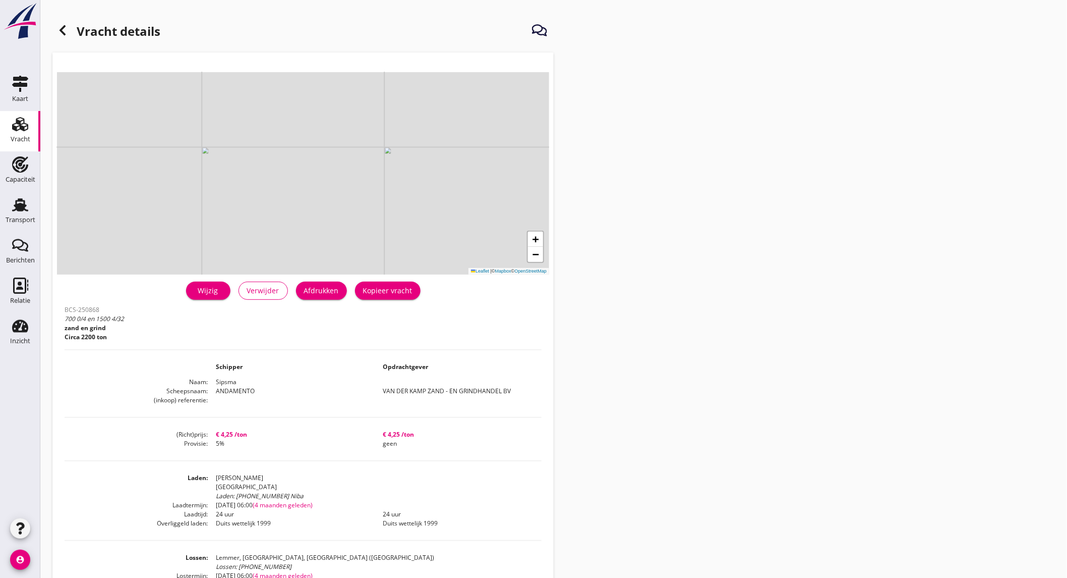
click at [371, 150] on div "+ − Leaflet | © Mapbox © OpenStreetMap" at bounding box center [303, 173] width 492 height 202
drag, startPoint x: 397, startPoint y: 254, endPoint x: 449, endPoint y: 452, distance: 205.1
click at [443, 441] on div "+ − Leaflet | © Mapbox © OpenStreetMap warning Het transport heeft al een afges…" at bounding box center [302, 375] width 501 height 647
drag, startPoint x: 343, startPoint y: 249, endPoint x: 339, endPoint y: 214, distance: 35.0
click at [339, 214] on div "+ − Leaflet | © Mapbox © OpenStreetMap" at bounding box center [303, 173] width 492 height 202
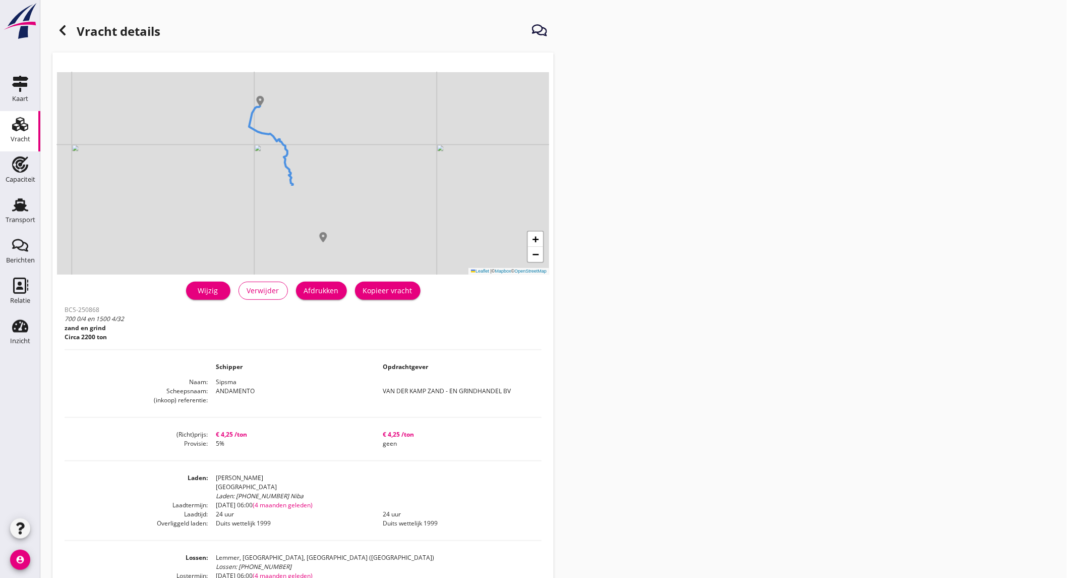
drag, startPoint x: 301, startPoint y: 239, endPoint x: 340, endPoint y: 148, distance: 98.5
click at [337, 142] on div "+ − Leaflet | © Mapbox © OpenStreetMap" at bounding box center [303, 173] width 492 height 202
drag, startPoint x: 353, startPoint y: 249, endPoint x: 375, endPoint y: 102, distance: 148.5
click at [376, 116] on div "+ − Leaflet | © Mapbox © OpenStreetMap" at bounding box center [303, 173] width 492 height 202
drag, startPoint x: 402, startPoint y: 249, endPoint x: 324, endPoint y: 79, distance: 187.6
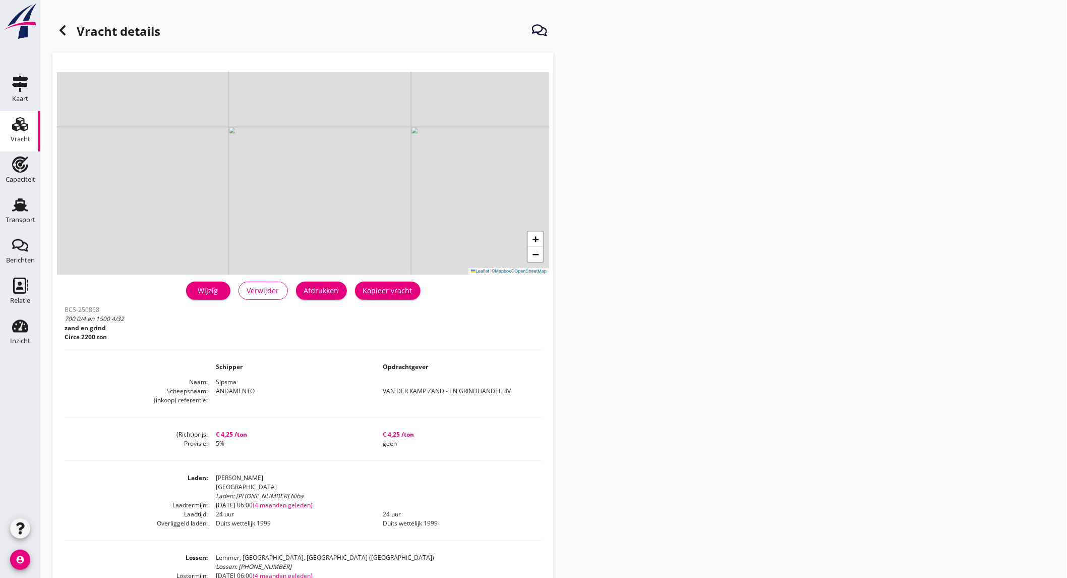
click at [324, 79] on div "+ − Leaflet | © Mapbox © OpenStreetMap" at bounding box center [303, 173] width 492 height 202
drag, startPoint x: 354, startPoint y: 222, endPoint x: 377, endPoint y: 493, distance: 272.4
click at [377, 493] on div "+ − Leaflet | © Mapbox © OpenStreetMap warning Het transport heeft al een afges…" at bounding box center [302, 375] width 501 height 647
click at [16, 209] on use at bounding box center [20, 204] width 16 height 13
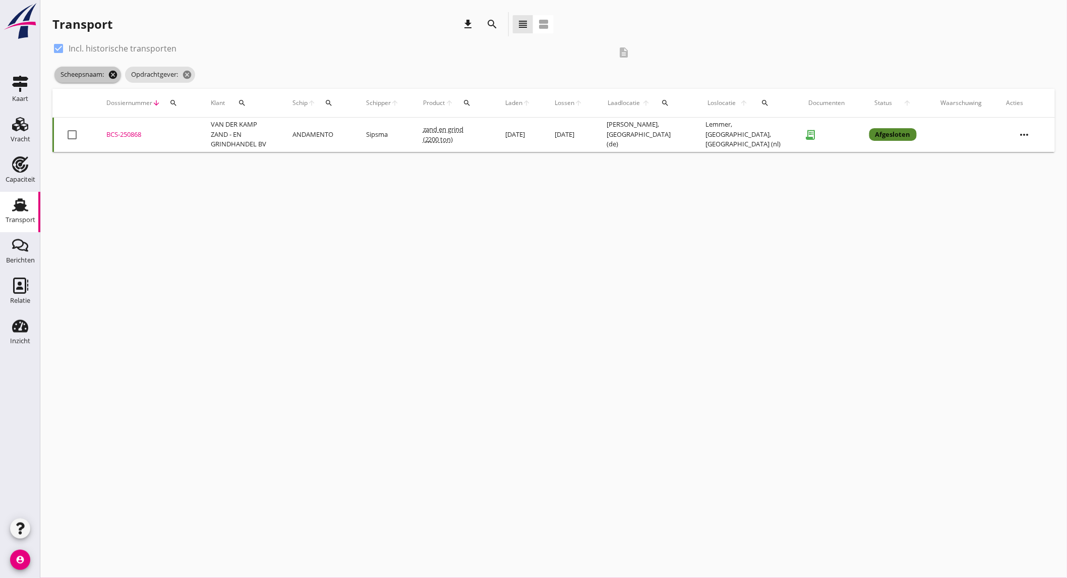
click at [117, 71] on icon "cancel" at bounding box center [113, 75] width 10 height 10
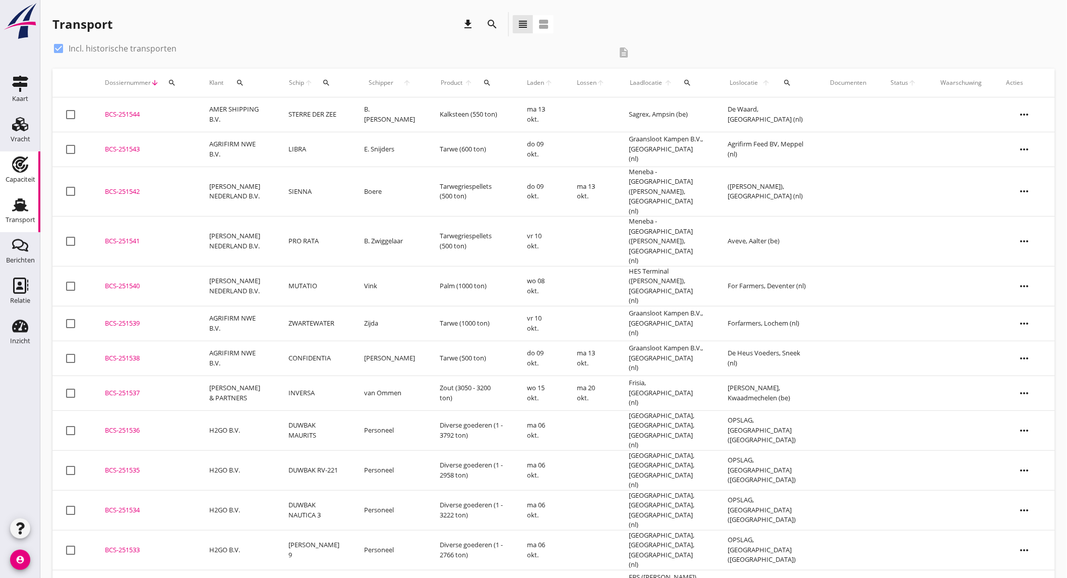
click at [21, 167] on icon "Capaciteit" at bounding box center [20, 164] width 16 height 16
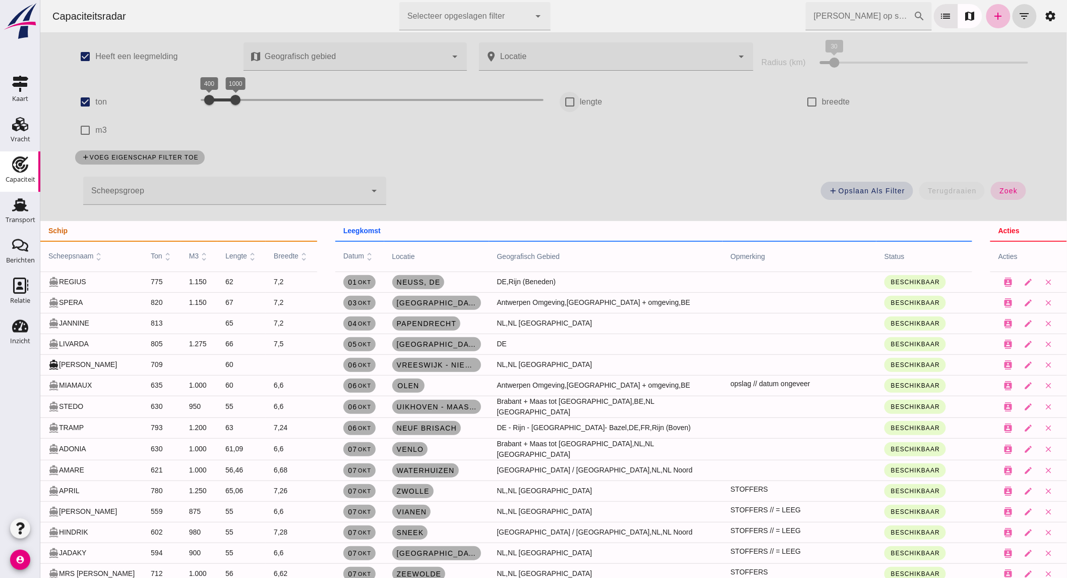
click at [559, 101] on input "lengte" at bounding box center [569, 102] width 20 height 20
checkbox input "true"
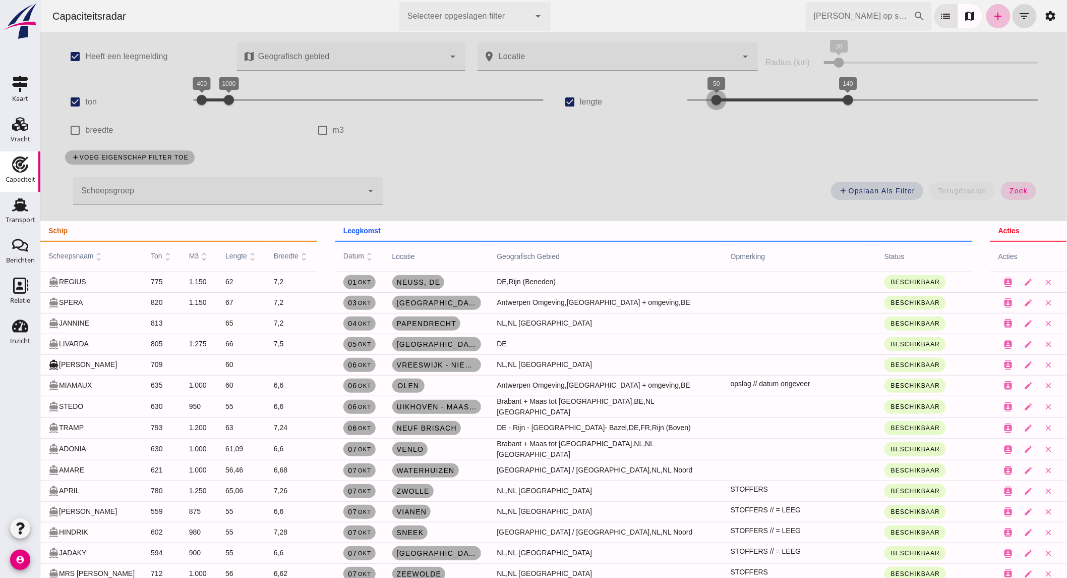
drag, startPoint x: 693, startPoint y: 100, endPoint x: 702, endPoint y: 101, distance: 9.6
click at [706, 101] on div at bounding box center [716, 100] width 20 height 20
drag, startPoint x: 841, startPoint y: 100, endPoint x: 717, endPoint y: 100, distance: 124.1
click at [721, 100] on div at bounding box center [731, 100] width 20 height 20
click at [1016, 186] on button "zoek" at bounding box center [1018, 191] width 35 height 18
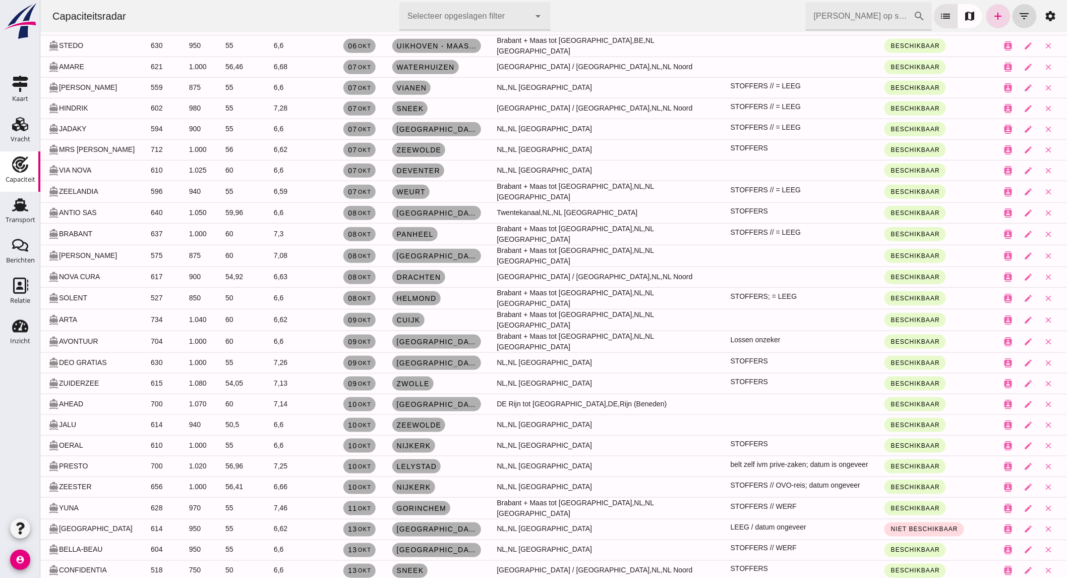
scroll to position [165, 0]
